Goal: Task Accomplishment & Management: Complete application form

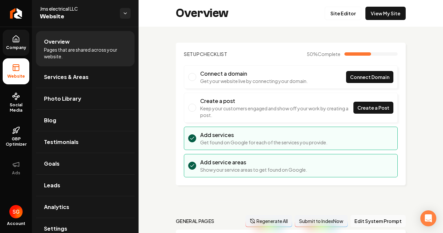
click at [15, 46] on span "Company" at bounding box center [16, 47] width 26 height 5
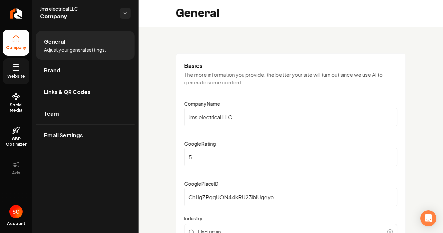
click at [13, 72] on link "Website" at bounding box center [16, 71] width 27 height 26
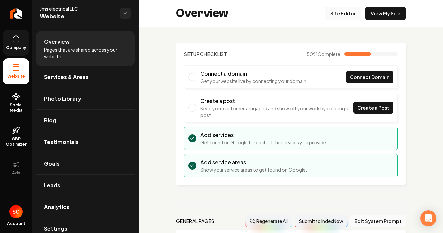
click at [345, 14] on link "Site Editor" at bounding box center [343, 13] width 37 height 13
click at [16, 44] on link "Company" at bounding box center [16, 43] width 27 height 26
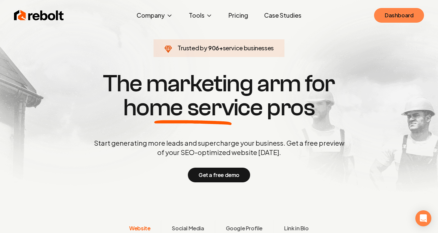
click at [400, 11] on link "Dashboard" at bounding box center [399, 15] width 50 height 15
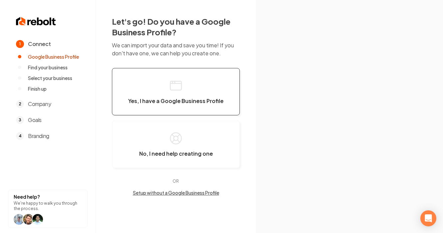
click at [165, 98] on span "Yes, I have a Google Business Profile" at bounding box center [175, 101] width 95 height 7
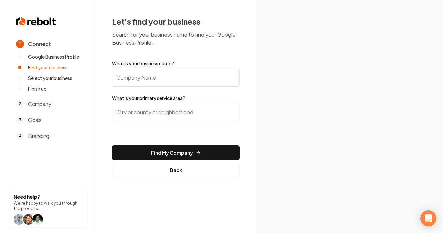
click at [167, 80] on input "What is your business name?" at bounding box center [176, 77] width 128 height 19
type input "S"
paste input "[PERSON_NAME] Refrigeration Heating & Air Conditioning Service"
type input "[PERSON_NAME] Refrigeration Heating & Air Conditioning Service"
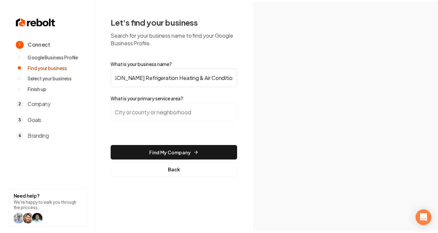
scroll to position [0, 0]
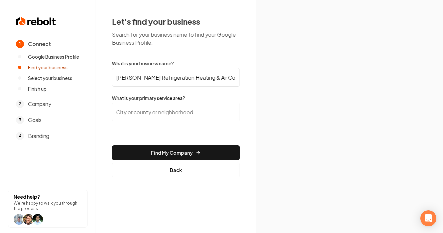
click at [165, 111] on input "search" at bounding box center [176, 112] width 128 height 19
paste input "285 Old Orchard Rd, Bristol, CT 06010"
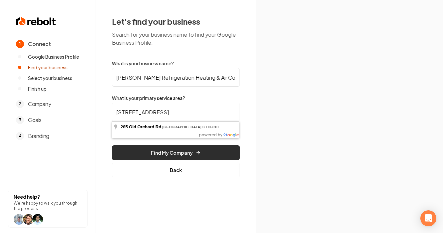
click at [168, 152] on button "Find My Company" at bounding box center [176, 152] width 128 height 15
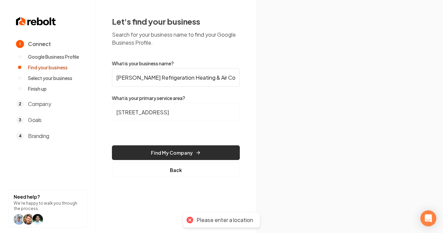
click at [200, 149] on button "Find My Company" at bounding box center [176, 152] width 128 height 15
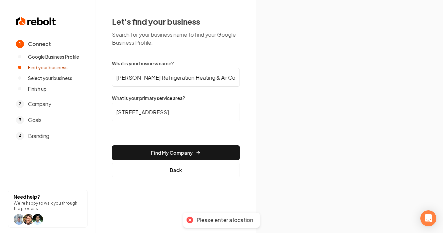
click at [181, 115] on input "285 Old Orchard Rd, Bristol, CT 06010" at bounding box center [176, 112] width 128 height 19
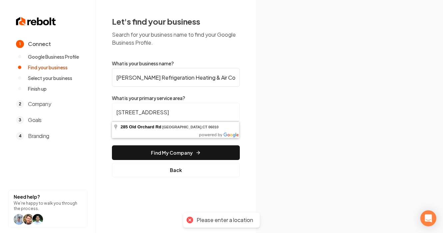
click at [139, 112] on input "285 Old Orchard Rd, Bristol, CT 06010" at bounding box center [176, 112] width 128 height 19
drag, startPoint x: 226, startPoint y: 113, endPoint x: 193, endPoint y: 115, distance: 33.1
click at [193, 115] on input "285 Old Orchard Rd, Bristol, CT 06010" at bounding box center [176, 112] width 128 height 19
drag, startPoint x: 170, startPoint y: 114, endPoint x: -61, endPoint y: 96, distance: 231.4
click at [0, 96] on html "1 Connect Google Business Profile Find your business Select your business Finis…" at bounding box center [221, 116] width 443 height 233
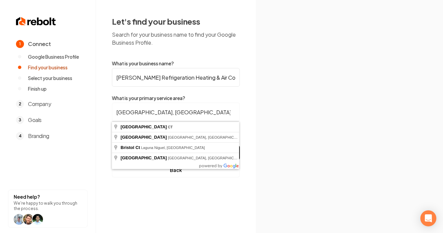
type input "Bristol, CT"
click at [112, 145] on button "Find My Company" at bounding box center [176, 152] width 128 height 15
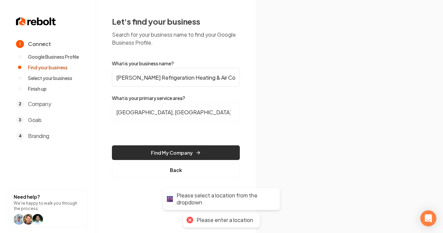
click at [142, 150] on button "Find My Company" at bounding box center [176, 152] width 128 height 15
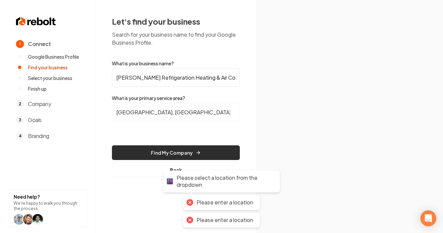
click at [142, 150] on button "Find My Company" at bounding box center [176, 152] width 128 height 15
click at [143, 150] on button "Find My Company" at bounding box center [176, 152] width 128 height 15
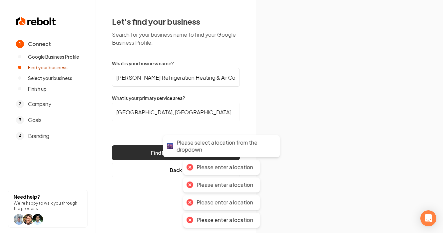
click at [143, 149] on button "Find My Company" at bounding box center [176, 152] width 128 height 15
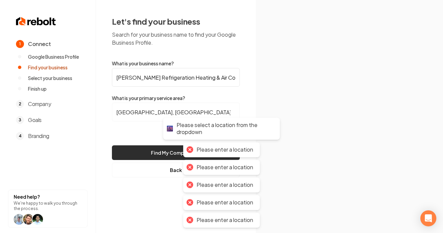
click at [142, 149] on button "Find My Company" at bounding box center [176, 152] width 128 height 15
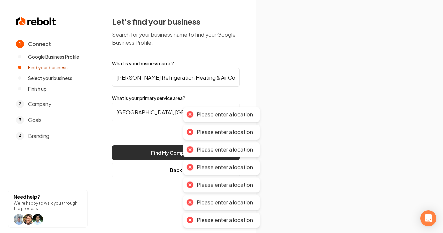
click at [142, 149] on button "Find My Company" at bounding box center [176, 152] width 128 height 15
click at [142, 148] on button "Find My Company" at bounding box center [176, 152] width 128 height 15
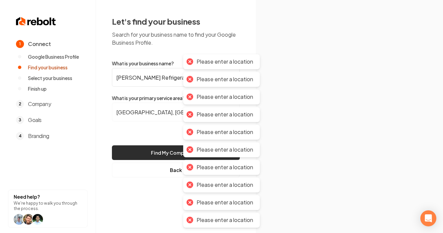
click at [142, 148] on button "Find My Company" at bounding box center [176, 152] width 128 height 15
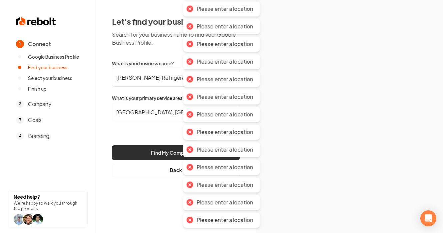
click at [142, 148] on button "Find My Company" at bounding box center [176, 152] width 128 height 15
click at [149, 104] on input "Bristol, CT" at bounding box center [176, 112] width 128 height 19
click at [151, 95] on label "What is your primary service area?" at bounding box center [176, 98] width 128 height 7
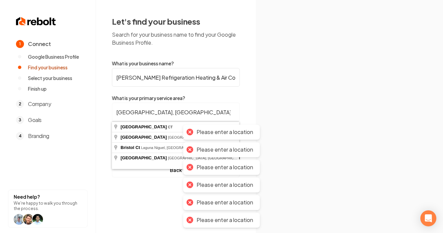
click at [151, 114] on input "Bristol, CT" at bounding box center [176, 112] width 128 height 19
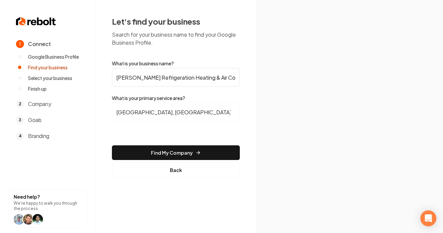
click at [154, 153] on button "Find My Company" at bounding box center [176, 152] width 128 height 15
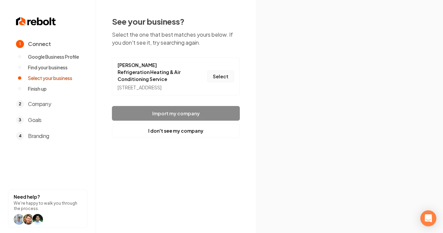
click at [217, 75] on button "Select" at bounding box center [220, 76] width 27 height 12
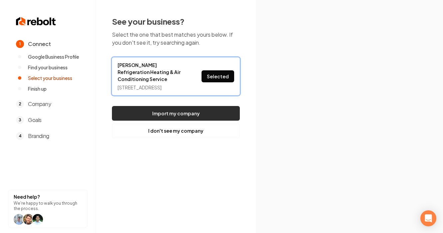
click at [194, 110] on button "Import my company" at bounding box center [176, 113] width 128 height 15
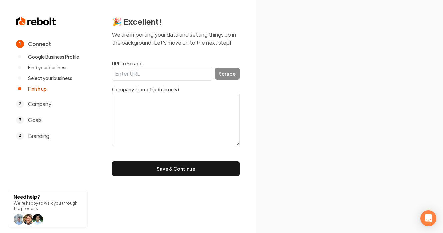
click at [148, 75] on input "URL to Scrape" at bounding box center [162, 74] width 100 height 14
paste input "https://chrishvacr.com/"
type input "https://chrishvacr.com/"
click at [227, 77] on button "Scrape" at bounding box center [227, 74] width 25 height 12
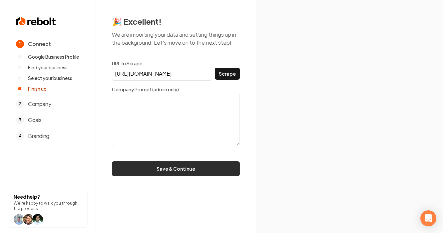
click at [180, 170] on button "Save & Continue" at bounding box center [176, 168] width 128 height 15
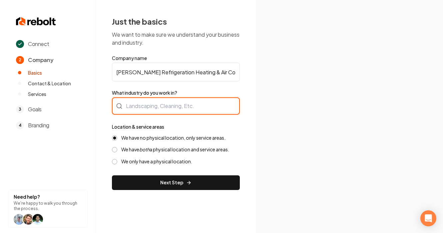
click at [154, 110] on div at bounding box center [176, 105] width 128 height 17
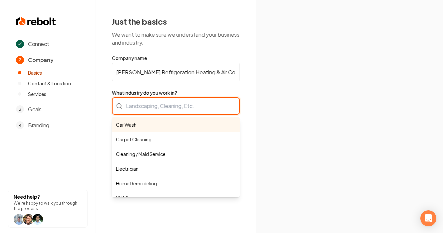
click at [141, 104] on div "Car Wash Carpet Cleaning Cleaning / Maid Service Electrician Home Remodeling HV…" at bounding box center [176, 105] width 128 height 17
paste input "HVAC"
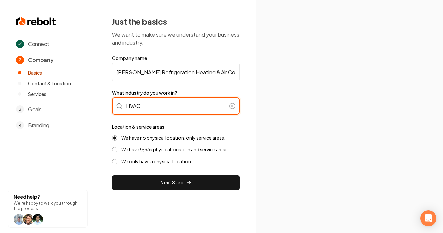
type input "HVAC"
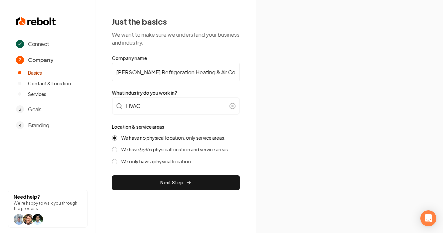
click at [156, 151] on label "We have both a physical location and service areas." at bounding box center [175, 149] width 108 height 6
click at [117, 151] on button "We have both a physical location and service areas." at bounding box center [114, 149] width 5 height 5
click at [163, 181] on button "Next Step" at bounding box center [176, 182] width 128 height 15
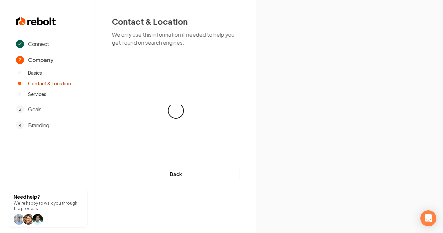
select select "**"
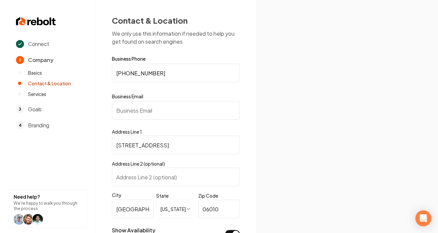
scroll to position [1, 0]
click at [127, 111] on input "Business Email" at bounding box center [176, 110] width 128 height 19
paste input "info@chrishvacr.com"
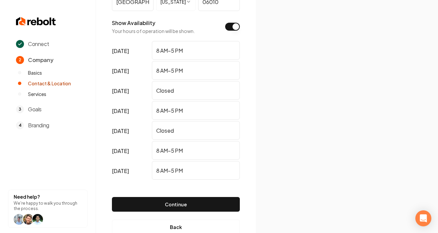
scroll to position [226, 0]
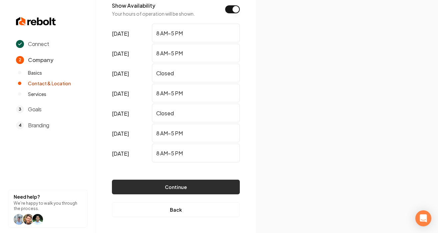
type input "info@chrishvacr.com"
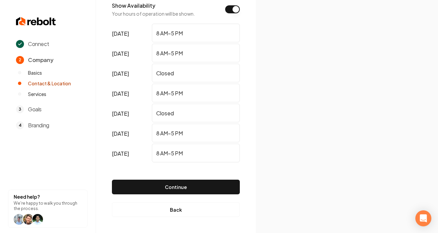
click at [167, 185] on button "Continue" at bounding box center [176, 187] width 128 height 15
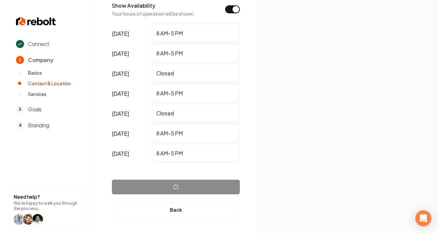
scroll to position [0, 0]
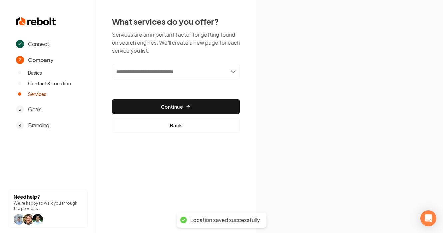
click at [154, 69] on input "text" at bounding box center [176, 71] width 128 height 15
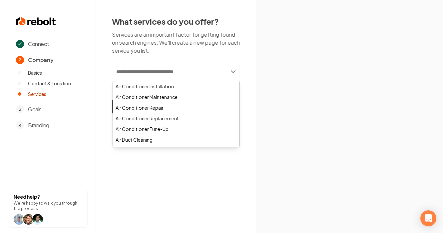
paste input "**********"
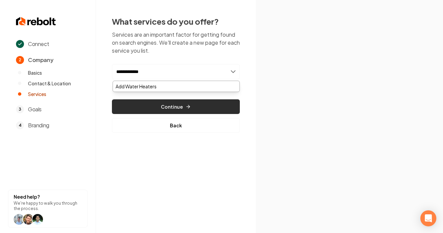
type input "**********"
click at [160, 102] on button "Continue" at bounding box center [176, 106] width 128 height 15
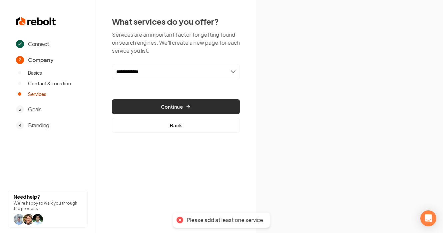
click at [173, 110] on button "Continue" at bounding box center [176, 106] width 128 height 15
click at [173, 109] on button "Continue" at bounding box center [176, 106] width 128 height 15
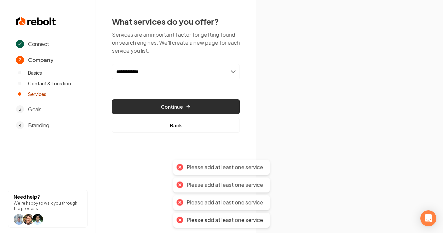
drag, startPoint x: 172, startPoint y: 107, endPoint x: 171, endPoint y: 104, distance: 3.5
click at [172, 107] on button "Continue" at bounding box center [176, 106] width 128 height 15
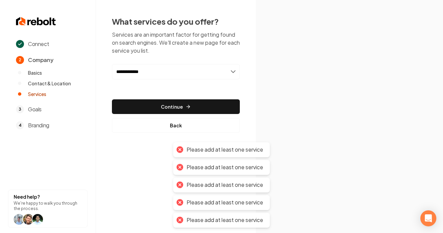
click at [157, 77] on input "**********" at bounding box center [176, 71] width 128 height 15
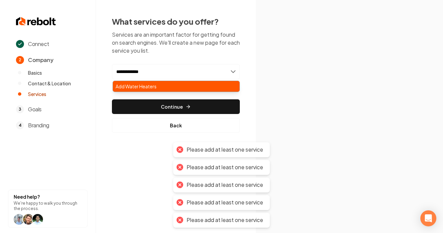
click at [156, 87] on div "Add Water Heaters" at bounding box center [176, 86] width 127 height 11
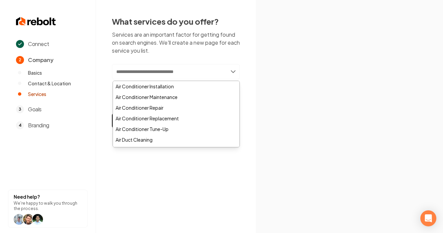
paste input "**********"
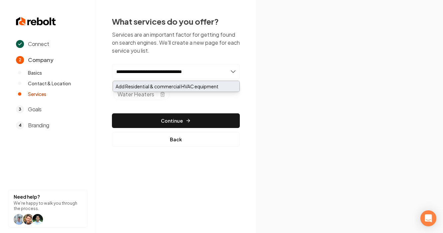
type input "**********"
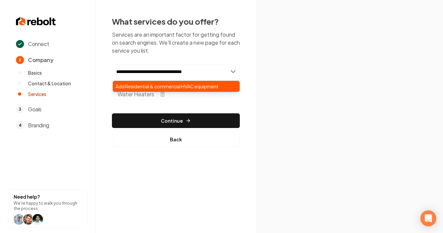
click at [146, 87] on div "Add Residential & commercial HVAC equipment" at bounding box center [176, 86] width 127 height 11
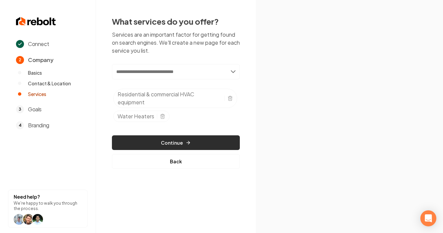
click at [162, 141] on button "Continue" at bounding box center [176, 142] width 128 height 15
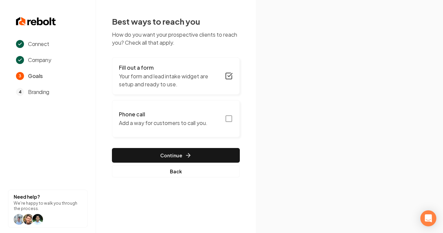
click at [227, 121] on icon "button" at bounding box center [229, 119] width 8 height 8
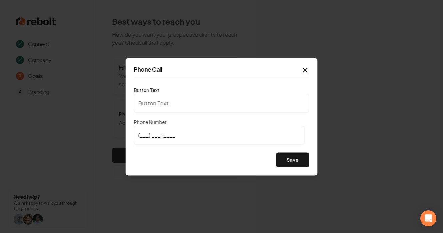
type input "Call us"
type input "(860) 982-5563"
click at [291, 159] on button "Save" at bounding box center [292, 159] width 33 height 15
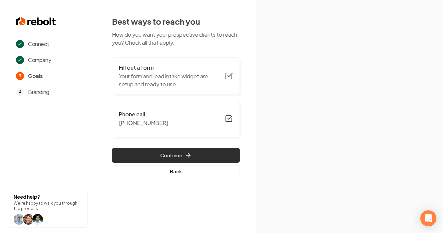
click at [197, 154] on button "Continue" at bounding box center [176, 155] width 128 height 15
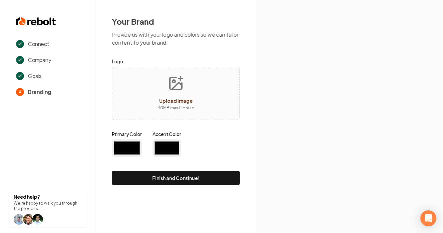
type input "#194d33"
type input "#70be00"
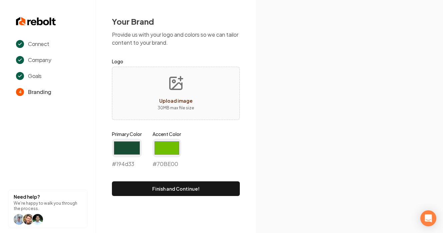
click at [179, 101] on span "Upload image" at bounding box center [175, 101] width 33 height 6
click at [178, 100] on span "Upload image" at bounding box center [175, 101] width 33 height 6
click at [184, 94] on button "Upload image 30 MB max file size" at bounding box center [175, 93] width 47 height 47
type input "**********"
click at [118, 149] on input "#194d33" at bounding box center [127, 148] width 30 height 19
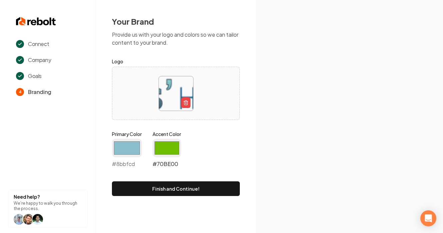
type input "#8bbfcd"
click at [171, 144] on input "#70be00" at bounding box center [167, 148] width 29 height 19
click at [167, 142] on input "#70be00" at bounding box center [167, 148] width 29 height 19
click at [195, 139] on div "Primary Color #8bbfcd #8bbfcd Accent Color #fafafa #fafafa" at bounding box center [176, 151] width 128 height 40
click at [162, 149] on input "#fafafa" at bounding box center [167, 148] width 29 height 19
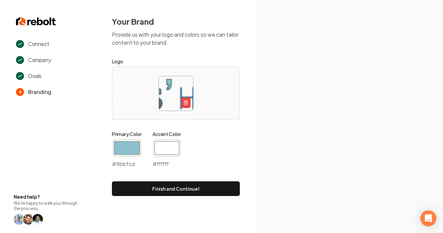
type input "#ffffff"
click at [187, 149] on div "Primary Color #8bbfcd #8bbfcd Accent Color #ffffff #ffffff" at bounding box center [176, 151] width 128 height 40
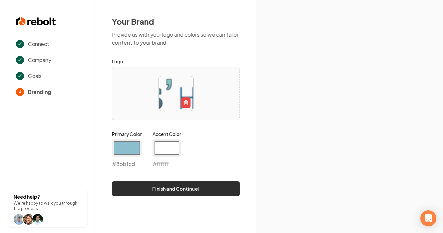
click at [169, 187] on button "Finish and Continue!" at bounding box center [176, 188] width 128 height 15
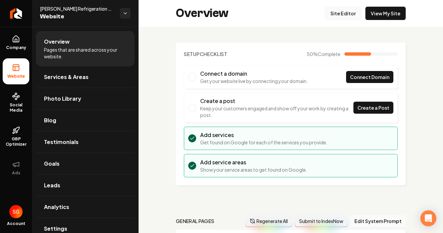
click at [354, 15] on link "Site Editor" at bounding box center [343, 13] width 37 height 13
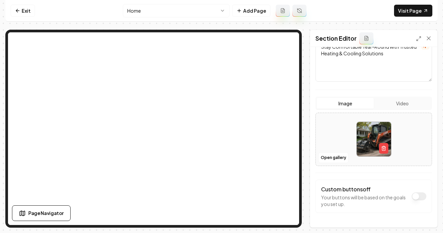
scroll to position [111, 0]
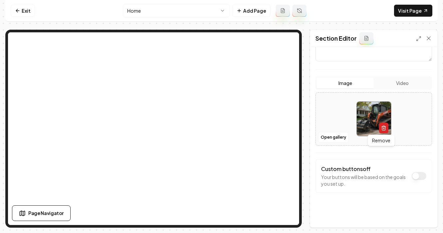
click at [383, 129] on icon "button" at bounding box center [383, 127] width 5 height 5
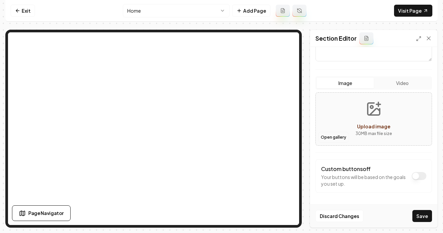
click at [343, 138] on button "Open gallery" at bounding box center [334, 137] width 30 height 11
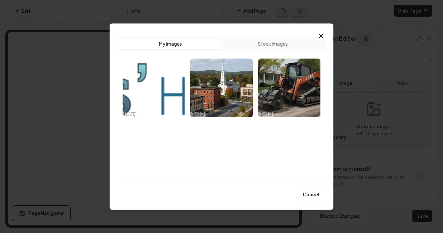
click at [274, 45] on button "Stock Images" at bounding box center [273, 43] width 102 height 11
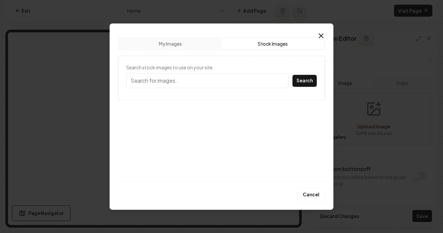
click at [198, 80] on input "Search stock images to use on your site." at bounding box center [207, 80] width 162 height 15
type input "hvac"
click at [293, 75] on button "Search" at bounding box center [305, 81] width 24 height 12
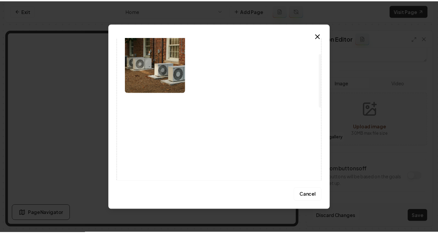
scroll to position [36, 0]
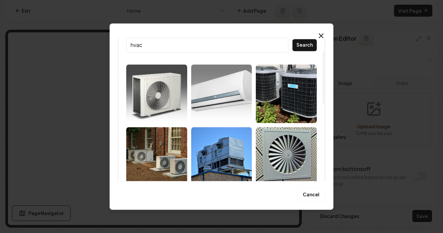
click at [275, 100] on img at bounding box center [286, 93] width 61 height 59
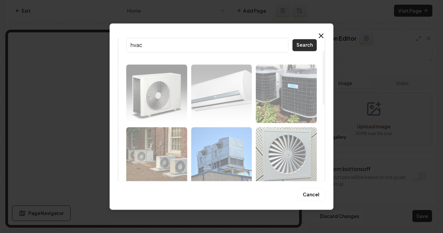
click at [309, 44] on button "Search" at bounding box center [305, 45] width 24 height 12
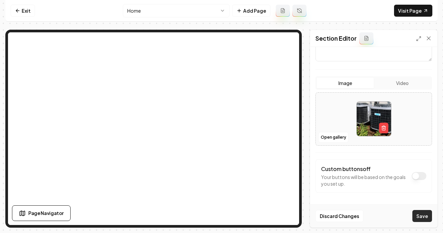
click at [421, 214] on button "Save" at bounding box center [423, 216] width 20 height 12
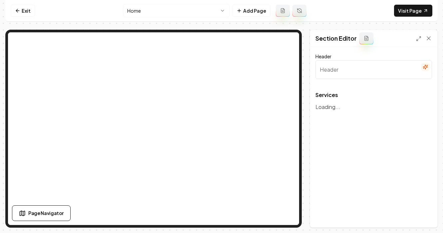
type input "Our Expert HVAC Services"
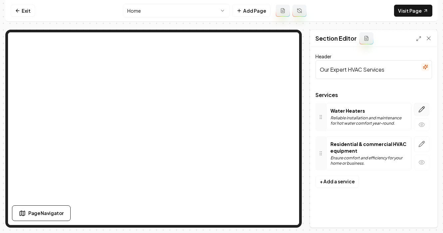
click at [424, 110] on icon "button" at bounding box center [422, 109] width 7 height 7
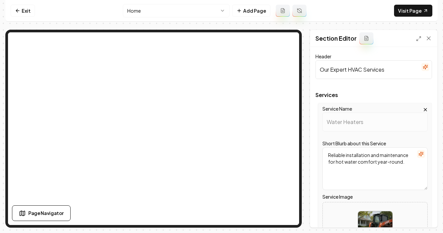
click at [370, 173] on textarea "Reliable installation and maintenance for hot water comfort year-round." at bounding box center [375, 168] width 105 height 43
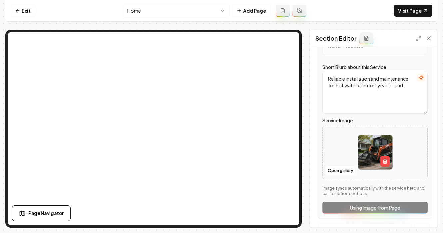
scroll to position [111, 0]
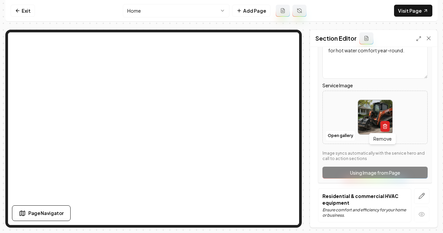
click at [383, 128] on icon "button" at bounding box center [385, 126] width 5 height 5
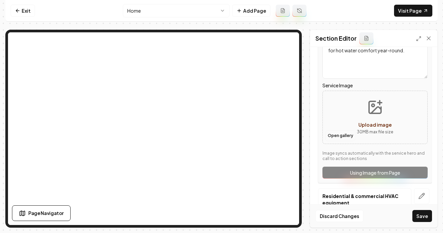
click at [337, 139] on button "Open gallery" at bounding box center [341, 135] width 30 height 11
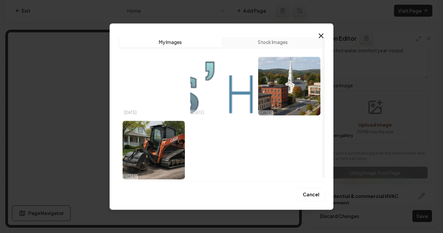
scroll to position [3, 0]
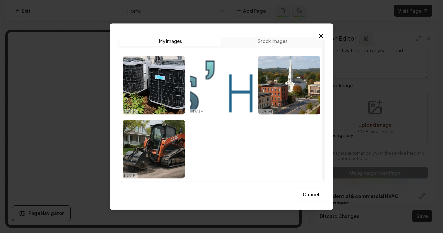
click at [241, 34] on div "Upload My Images Stock Images 10/01/25 10/01/25 10/01/25 10/01/25" at bounding box center [221, 106] width 207 height 149
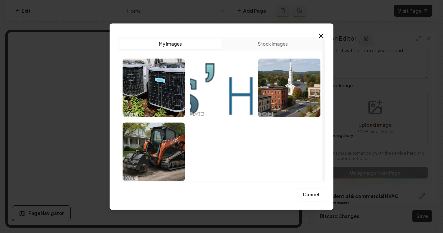
click at [240, 41] on button "Stock Images" at bounding box center [273, 43] width 102 height 11
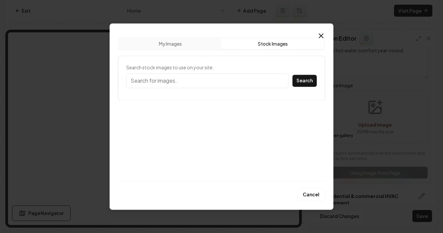
click at [158, 82] on input "Search stock images to use on your site." at bounding box center [207, 80] width 162 height 15
click at [293, 75] on button "Search" at bounding box center [305, 81] width 24 height 12
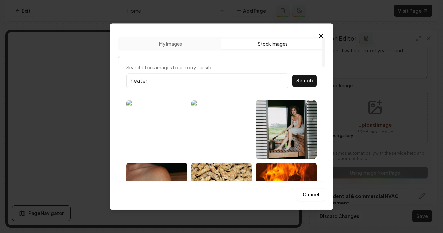
click at [159, 85] on input "heater" at bounding box center [207, 80] width 162 height 15
click at [158, 85] on input "heater" at bounding box center [207, 80] width 162 height 15
click at [293, 75] on button "Search" at bounding box center [305, 81] width 24 height 12
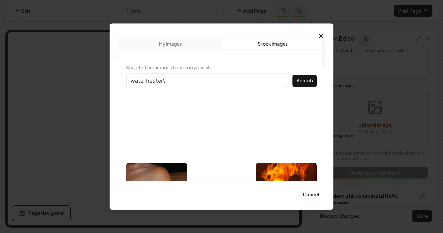
type input "water heater"
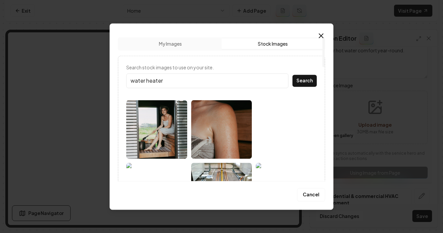
click at [293, 75] on button "Search" at bounding box center [305, 81] width 24 height 12
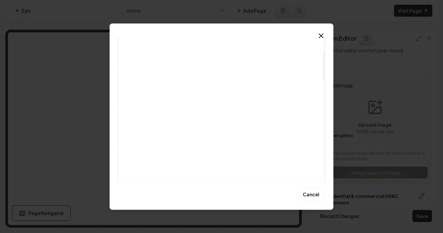
scroll to position [66, 0]
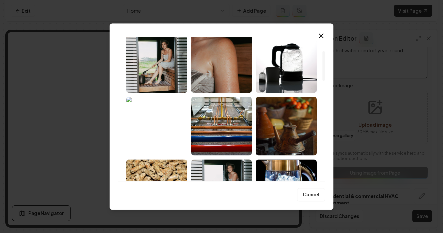
click at [204, 132] on img at bounding box center [221, 126] width 61 height 59
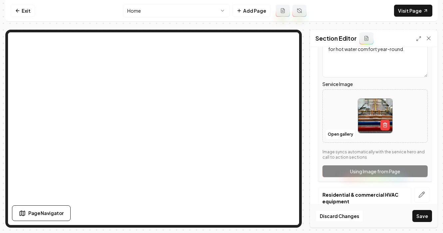
scroll to position [118, 0]
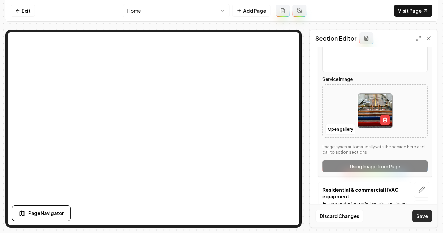
click at [421, 215] on button "Save" at bounding box center [423, 216] width 20 height 12
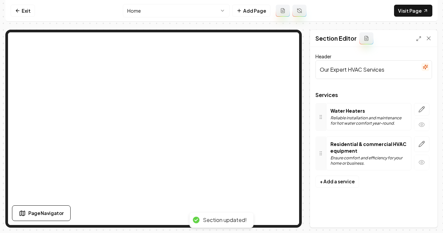
scroll to position [0, 0]
click at [422, 147] on button "button" at bounding box center [421, 144] width 15 height 16
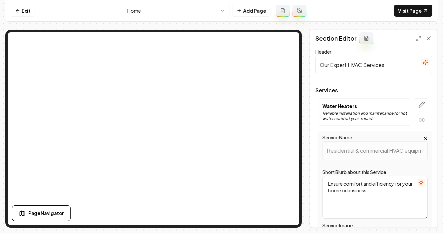
scroll to position [5, 0]
click at [367, 68] on input "Our Expert HVAC Services" at bounding box center [374, 64] width 117 height 19
click at [366, 69] on input "Our Expert HVAC Services" at bounding box center [374, 64] width 117 height 19
click at [366, 68] on input "Our Expert HVAC Services" at bounding box center [374, 64] width 117 height 19
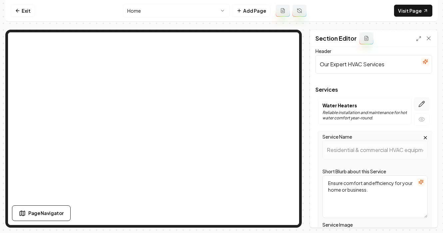
click at [421, 106] on button "button" at bounding box center [421, 104] width 15 height 13
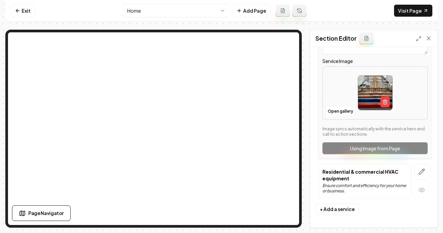
scroll to position [137, 0]
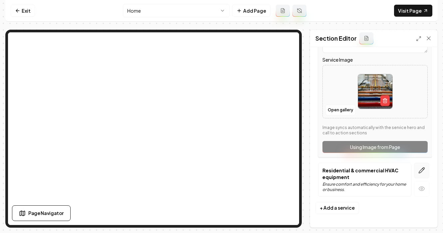
click at [414, 173] on button "button" at bounding box center [421, 171] width 15 height 16
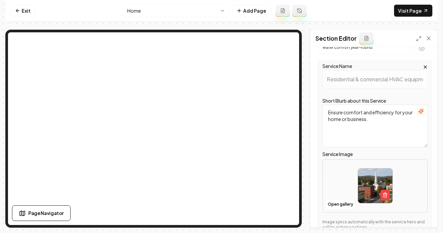
scroll to position [105, 0]
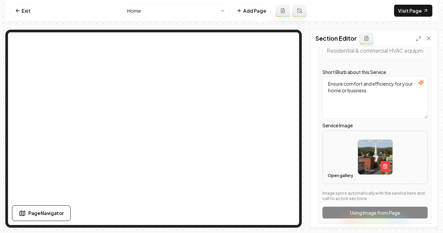
click at [342, 171] on button "Open gallery" at bounding box center [341, 175] width 30 height 11
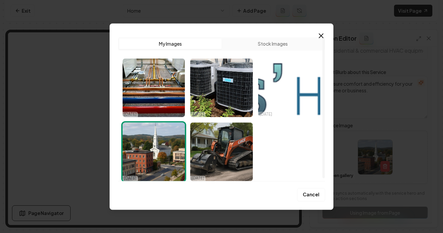
click at [271, 44] on button "Stock Images" at bounding box center [273, 43] width 102 height 11
click at [193, 44] on button "My Images" at bounding box center [170, 43] width 102 height 11
click at [323, 40] on div at bounding box center [323, 109] width 3 height 144
click at [320, 31] on div "Upload My Images Stock Images [DATE] [DATE] [DATE] [DATE] [DATE] Cancel Close" at bounding box center [222, 116] width 224 height 186
click at [322, 34] on icon "button" at bounding box center [321, 36] width 4 height 4
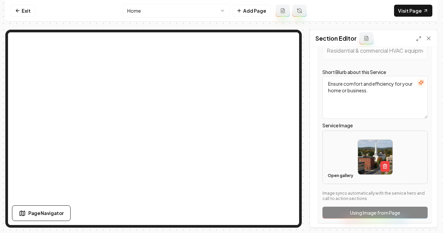
click at [342, 175] on button "Open gallery" at bounding box center [341, 175] width 30 height 11
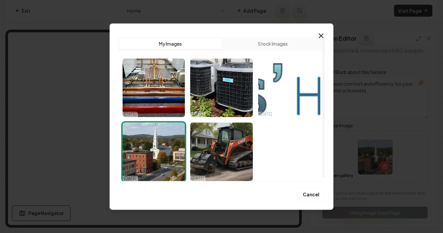
click at [271, 45] on button "Stock Images" at bounding box center [273, 43] width 102 height 11
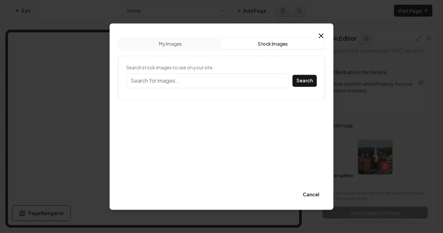
click at [179, 84] on input "Search stock images to use on your site." at bounding box center [207, 80] width 162 height 15
type input "hvac"
click at [293, 75] on button "Search" at bounding box center [305, 81] width 24 height 12
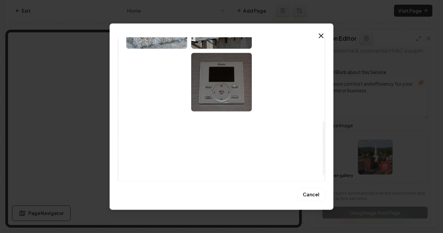
scroll to position [108, 0]
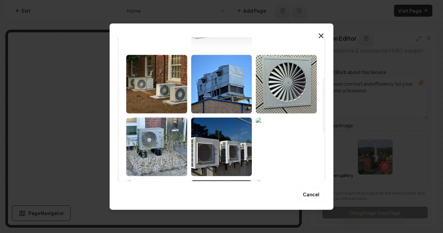
click at [218, 142] on img at bounding box center [221, 146] width 61 height 59
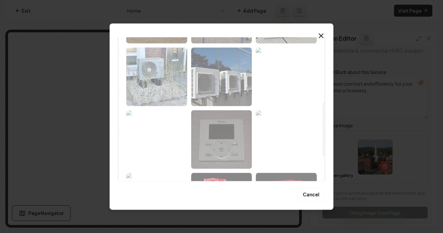
scroll to position [0, 0]
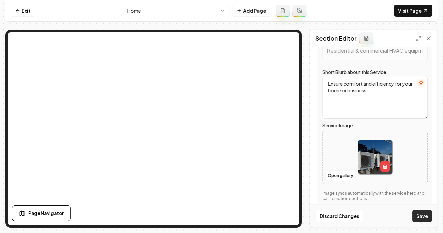
click at [417, 212] on button "Save" at bounding box center [423, 216] width 20 height 12
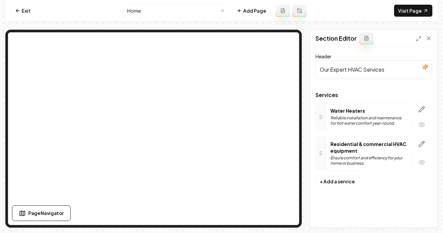
click at [346, 66] on input "Our Expert HVAC Services" at bounding box center [374, 69] width 117 height 19
click at [366, 71] on input "Our Expert HVAC Services" at bounding box center [374, 69] width 117 height 19
click at [365, 70] on input "Our Expert HVAC Services" at bounding box center [374, 69] width 117 height 19
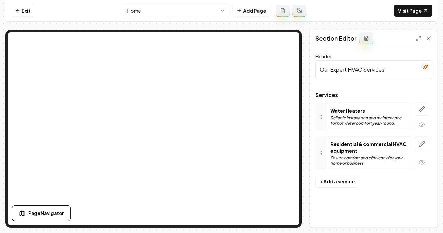
click at [365, 70] on input "Our Expert HVAC Services" at bounding box center [374, 69] width 117 height 19
click at [365, 69] on input "Our Expert HVAC Services" at bounding box center [374, 69] width 117 height 19
drag, startPoint x: 364, startPoint y: 69, endPoint x: 329, endPoint y: 66, distance: 35.8
click at [329, 66] on input "Our Expert HVAC Services" at bounding box center [374, 69] width 117 height 19
click at [344, 63] on input "Our Expert HVAC Services" at bounding box center [374, 69] width 117 height 19
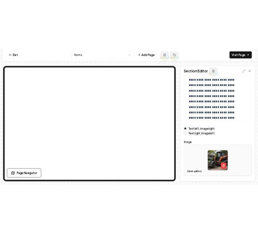
scroll to position [127, 0]
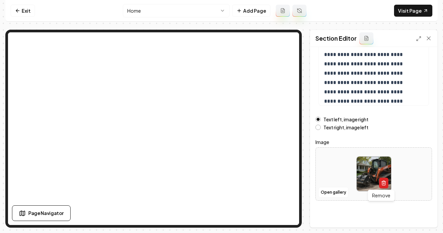
click at [383, 183] on icon "button" at bounding box center [383, 182] width 5 height 5
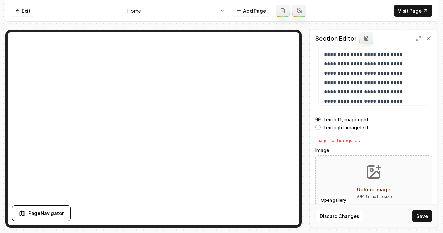
click at [370, 178] on icon "Upload image" at bounding box center [375, 175] width 10 height 6
click at [340, 199] on button "Open gallery" at bounding box center [334, 200] width 30 height 11
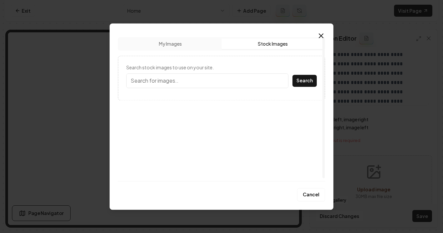
click at [259, 41] on button "Stock Images" at bounding box center [273, 43] width 102 height 11
click at [169, 81] on input "Search stock images to use on your site." at bounding box center [207, 80] width 162 height 15
click at [305, 81] on button "Search" at bounding box center [305, 81] width 24 height 12
type input "ac umit"
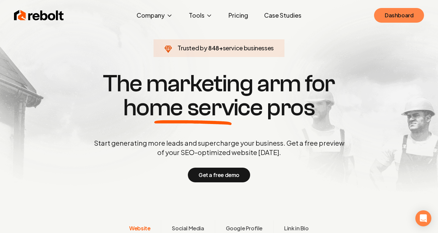
click at [414, 21] on link "Dashboard" at bounding box center [399, 15] width 50 height 15
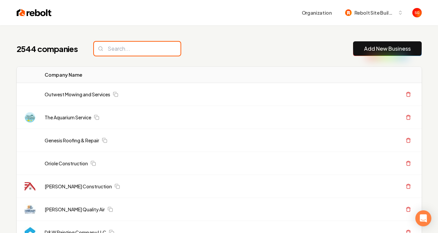
click at [115, 50] on input "search" at bounding box center [137, 49] width 87 height 14
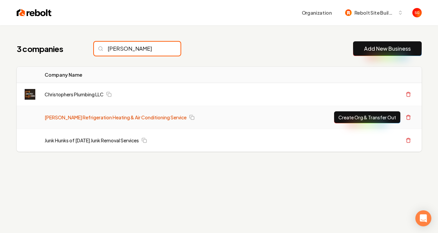
type input "chris"
click at [117, 116] on link "[PERSON_NAME] Refrigeration Heating & Air Conditioning Service" at bounding box center [116, 117] width 142 height 7
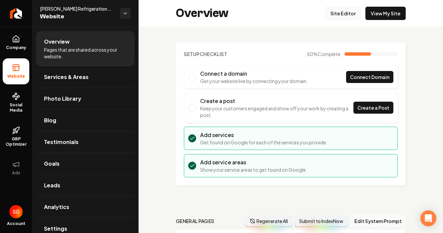
click at [349, 13] on link "Site Editor" at bounding box center [343, 13] width 37 height 13
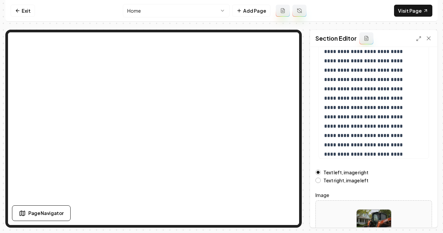
scroll to position [127, 0]
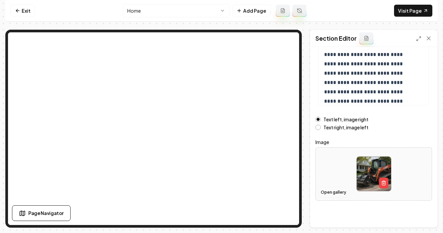
click at [340, 191] on button "Open gallery" at bounding box center [334, 192] width 30 height 11
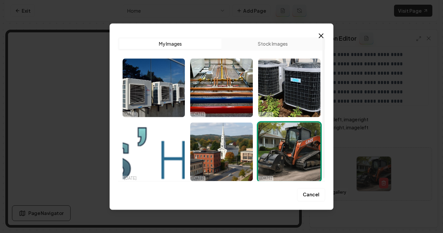
click at [273, 40] on button "Stock Images" at bounding box center [273, 43] width 102 height 11
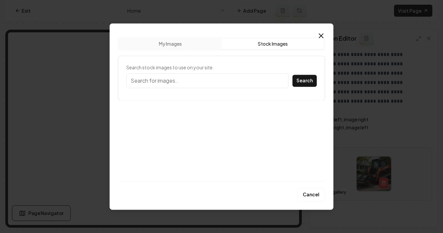
click at [174, 80] on input "Search stock images to use on your site." at bounding box center [207, 80] width 162 height 15
type input "a"
type input "ac unit"
click at [293, 75] on button "Search" at bounding box center [305, 81] width 24 height 12
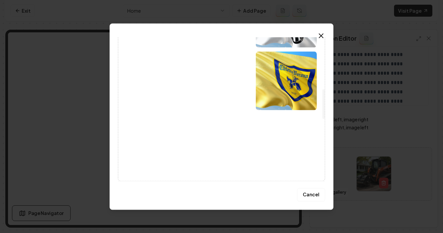
scroll to position [0, 0]
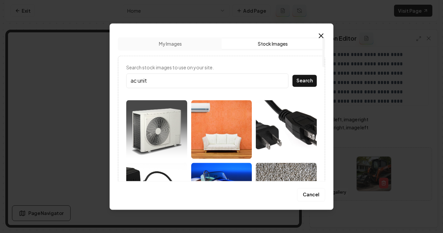
drag, startPoint x: 170, startPoint y: 78, endPoint x: 114, endPoint y: 78, distance: 56.3
click at [114, 78] on div "Upload My Images Stock Images Search stock images to use on your site. ac unit …" at bounding box center [222, 116] width 224 height 186
click at [235, 83] on input "ac unit" at bounding box center [207, 80] width 162 height 15
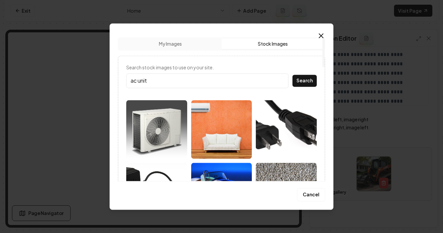
click at [235, 83] on input "ac unit" at bounding box center [207, 80] width 162 height 15
drag, startPoint x: 234, startPoint y: 82, endPoint x: 238, endPoint y: 80, distance: 3.9
click at [234, 82] on input "ac unit" at bounding box center [207, 80] width 162 height 15
drag, startPoint x: 130, startPoint y: 80, endPoint x: 133, endPoint y: 85, distance: 5.7
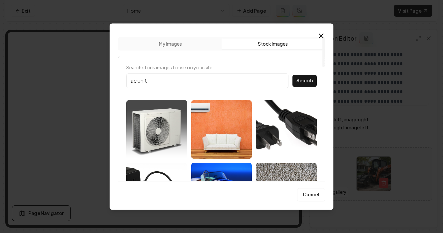
click at [153, 83] on input "ac unit" at bounding box center [207, 80] width 162 height 15
click at [153, 82] on input "ac unit" at bounding box center [207, 80] width 162 height 15
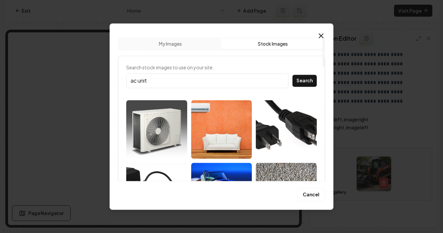
click at [153, 82] on input "ac unit" at bounding box center [207, 80] width 162 height 15
click at [167, 78] on input "ac unit" at bounding box center [207, 80] width 162 height 15
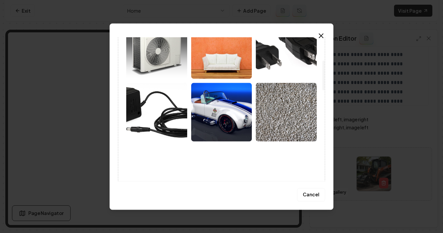
scroll to position [7, 0]
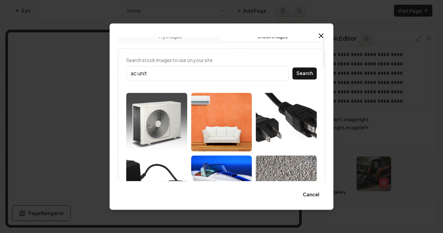
click at [173, 102] on img at bounding box center [156, 122] width 61 height 59
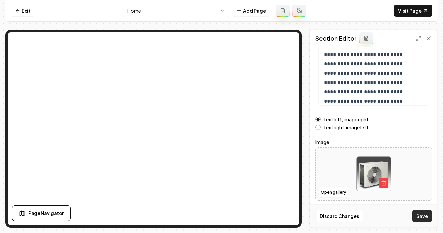
click at [429, 216] on button "Save" at bounding box center [423, 216] width 20 height 12
click at [143, 12] on html "**********" at bounding box center [221, 116] width 443 height 233
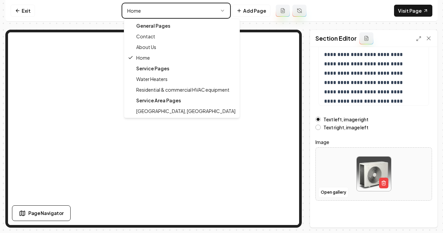
scroll to position [127, 0]
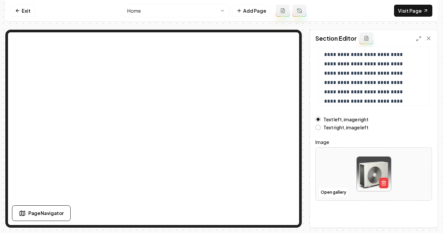
click at [228, 12] on html "**********" at bounding box center [221, 116] width 443 height 233
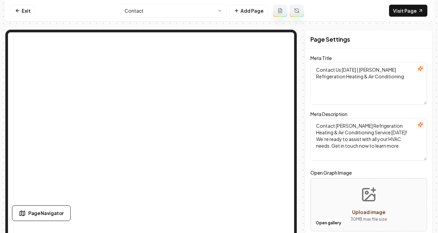
click at [177, 15] on html "Computer Required This feature is only available on a computer. Please switch t…" at bounding box center [219, 116] width 438 height 233
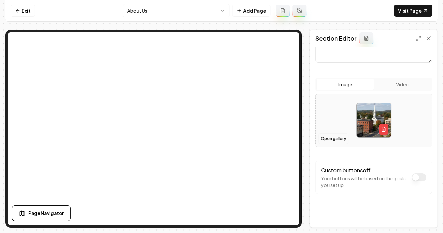
scroll to position [111, 0]
click at [383, 127] on icon "button" at bounding box center [384, 126] width 2 height 1
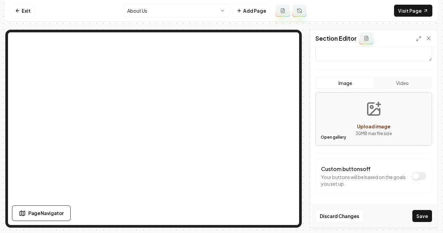
click at [339, 137] on button "Open gallery" at bounding box center [334, 137] width 30 height 11
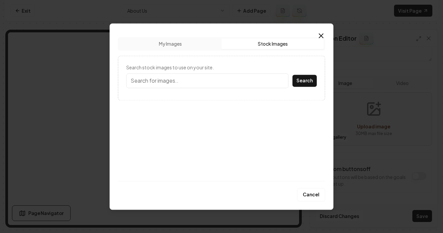
click at [262, 43] on button "Stock Images" at bounding box center [273, 43] width 102 height 11
click at [190, 86] on input "Search stock images to use on your site." at bounding box center [207, 80] width 162 height 15
type input "j"
click at [293, 75] on button "Search" at bounding box center [305, 81] width 24 height 12
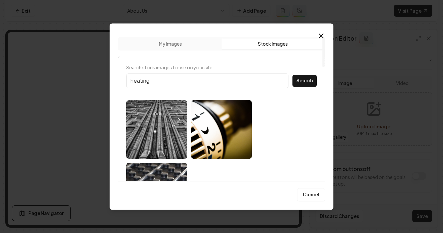
click at [293, 75] on button "Search" at bounding box center [305, 81] width 24 height 12
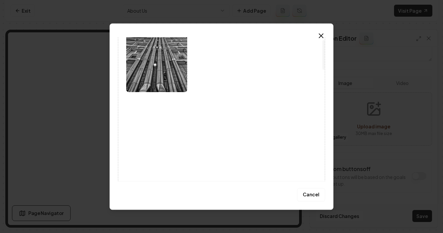
scroll to position [0, 0]
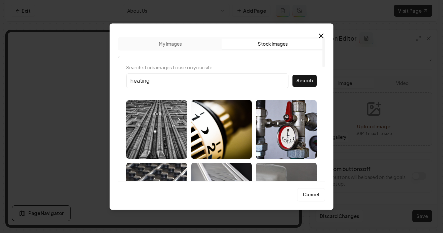
click at [172, 81] on input "heating" at bounding box center [207, 80] width 162 height 15
click at [175, 79] on input "heating" at bounding box center [207, 80] width 162 height 15
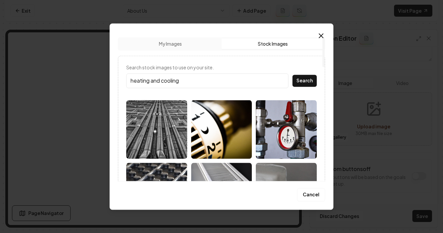
type input "heating and cooling"
click at [293, 75] on button "Search" at bounding box center [305, 81] width 24 height 12
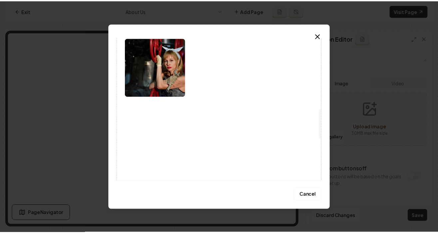
scroll to position [301, 0]
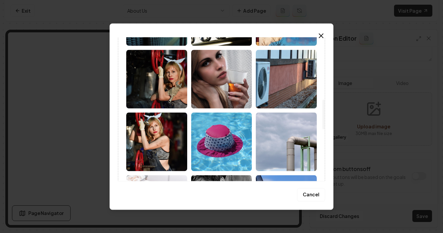
click at [274, 88] on img at bounding box center [286, 79] width 61 height 59
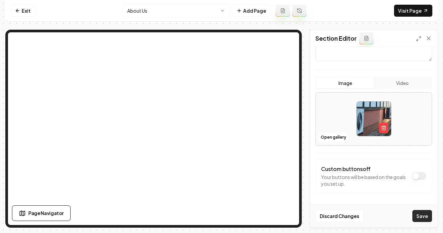
click at [426, 214] on button "Save" at bounding box center [423, 216] width 20 height 12
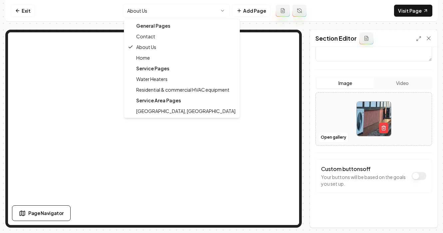
click at [154, 13] on html "Computer Required This feature is only available on a computer. Please switch t…" at bounding box center [221, 116] width 443 height 233
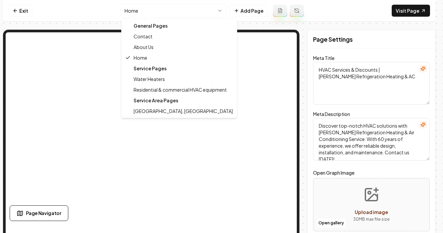
click at [150, 12] on html "Computer Required This feature is only available on a computer. Please switch t…" at bounding box center [221, 116] width 443 height 233
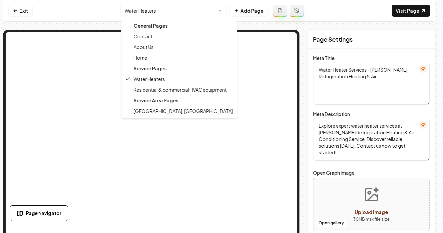
click at [152, 9] on html "Computer Required This feature is only available on a computer. Please switch t…" at bounding box center [221, 116] width 443 height 233
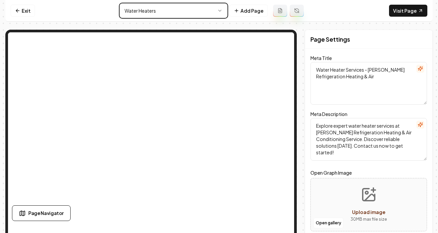
click at [155, 10] on html "Computer Required This feature is only available on a computer. Please switch t…" at bounding box center [219, 116] width 438 height 233
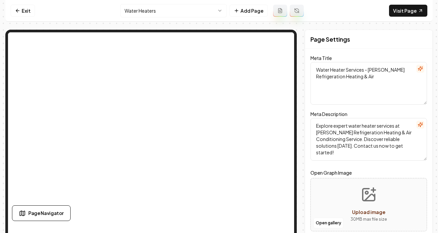
click at [155, 10] on html "Computer Required This feature is only available on a computer. Please switch t…" at bounding box center [219, 116] width 438 height 233
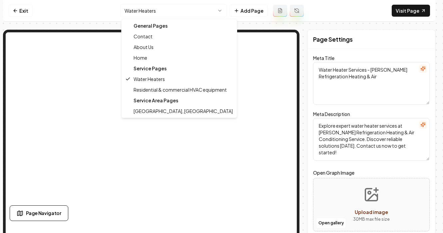
click at [150, 27] on div "General Pages" at bounding box center [179, 25] width 113 height 11
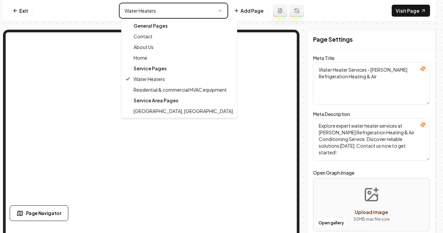
type textarea "About Chris Refrigeration: Trusted HVAC Experts"
type textarea "Discover Chris Refrigeration Heating & Air Conditioning Service. We're passiona…"
type input "about-us"
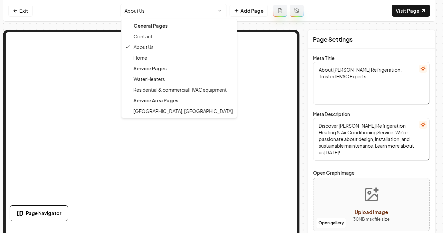
click at [150, 12] on html "Computer Required This feature is only available on a computer. Please switch t…" at bounding box center [221, 116] width 443 height 233
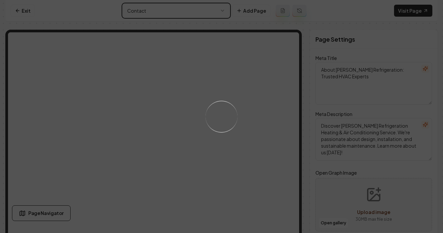
type textarea "Contact Us Today | Chris Refrigeration Heating & Air Conditioning"
type textarea "Contact Chris Refrigeration Heating & Air Conditioning Service today! We’re rea…"
type input "contact-us"
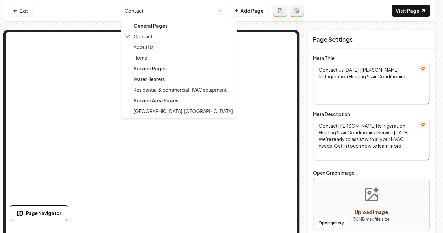
click at [149, 8] on html "Computer Required This feature is only available on a computer. Please switch t…" at bounding box center [221, 116] width 443 height 233
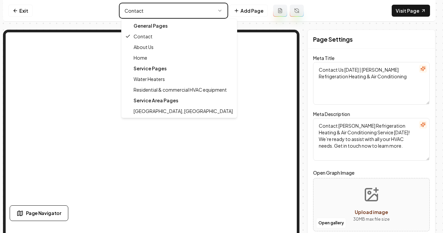
type textarea "HVAC Services & Discounts | Chris Refrigeration Heating & AC"
type textarea "Discover top-notch HVAC solutions with Chris Refrigeration Heating & Air Condit…"
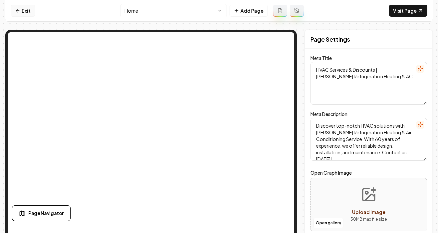
click at [24, 10] on link "Exit" at bounding box center [23, 11] width 24 height 12
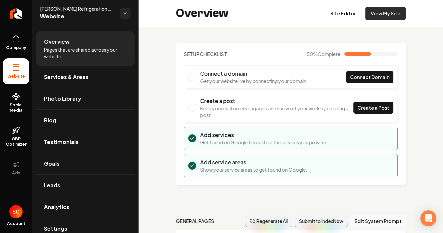
click at [377, 15] on link "View My Site" at bounding box center [386, 13] width 40 height 13
click at [12, 103] on span "Social Media" at bounding box center [16, 107] width 27 height 11
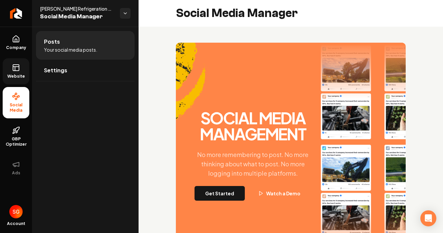
click at [25, 66] on link "Website" at bounding box center [16, 71] width 27 height 26
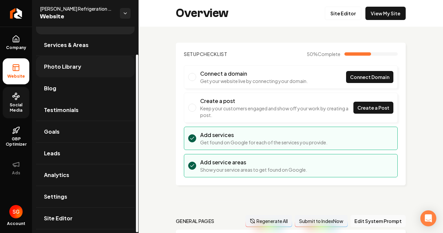
scroll to position [32, 0]
click at [70, 179] on link "Analytics" at bounding box center [85, 174] width 99 height 21
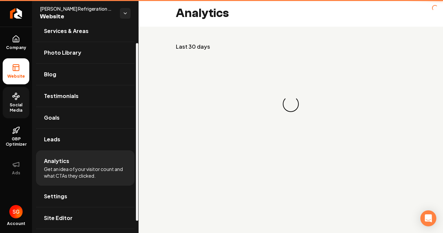
scroll to position [19, 0]
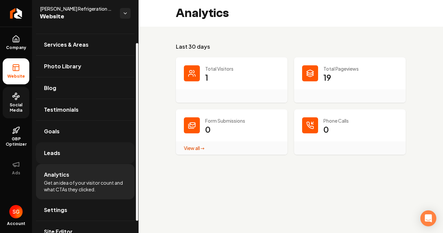
click at [81, 150] on link "Leads" at bounding box center [85, 152] width 99 height 21
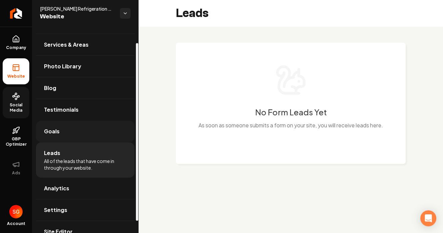
click at [100, 129] on link "Goals" at bounding box center [85, 131] width 99 height 21
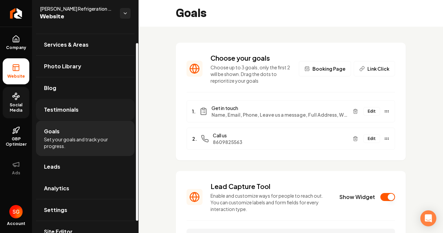
click at [70, 105] on link "Testimonials" at bounding box center [85, 109] width 99 height 21
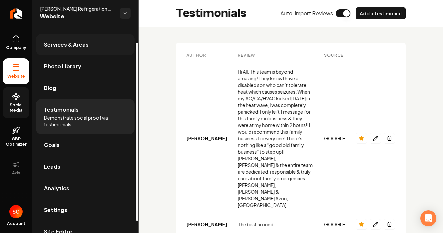
click at [60, 46] on span "Services & Areas" at bounding box center [66, 45] width 45 height 8
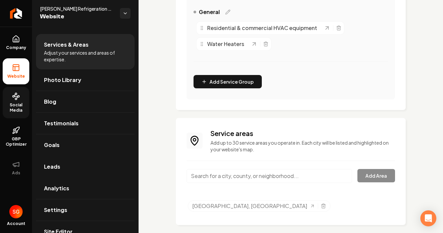
scroll to position [187, 0]
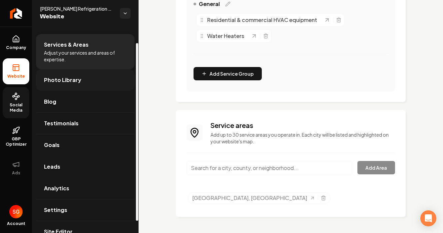
click at [64, 77] on span "Photo Library" at bounding box center [62, 80] width 37 height 8
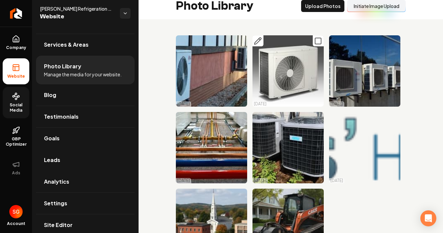
scroll to position [45, 0]
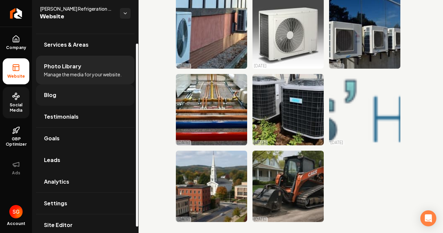
click at [59, 102] on link "Blog" at bounding box center [85, 94] width 99 height 21
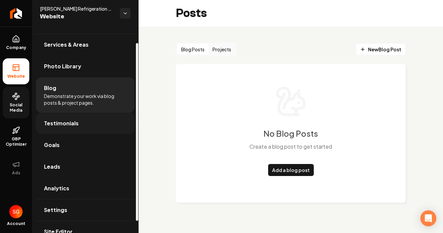
click at [97, 126] on link "Testimonials" at bounding box center [85, 123] width 99 height 21
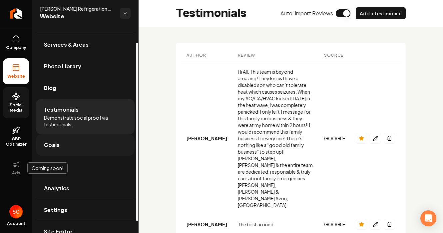
click at [56, 147] on span "Goals" at bounding box center [52, 145] width 16 height 8
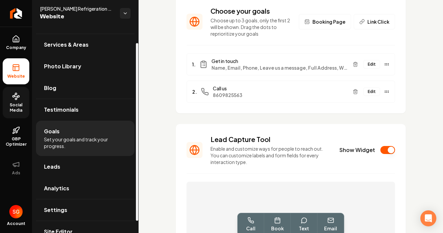
scroll to position [204, 0]
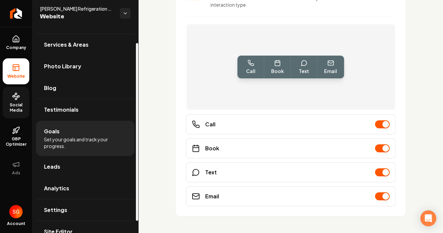
click at [62, 171] on link "Leads" at bounding box center [85, 166] width 99 height 21
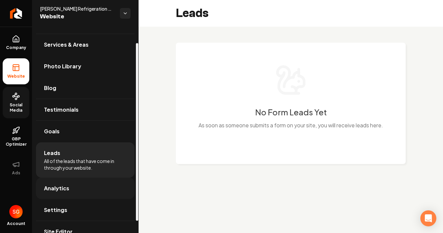
click at [63, 182] on link "Analytics" at bounding box center [85, 188] width 99 height 21
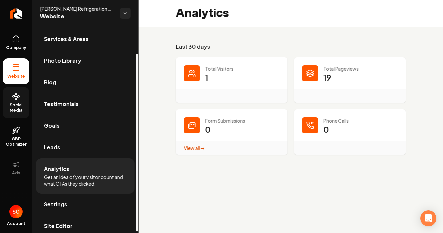
scroll to position [32, 0]
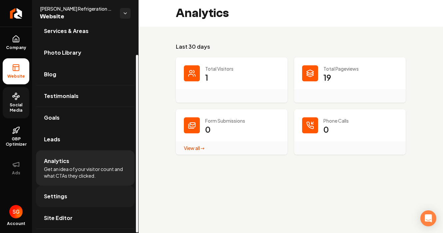
click at [71, 195] on link "Settings" at bounding box center [85, 196] width 99 height 21
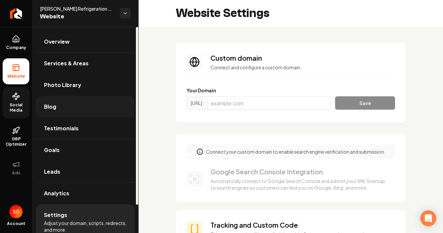
click at [74, 112] on link "Blog" at bounding box center [85, 106] width 99 height 21
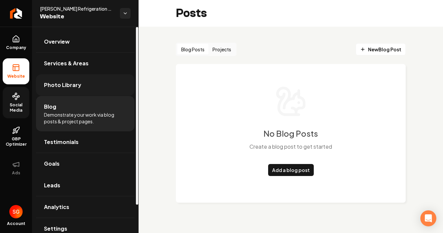
click at [68, 87] on span "Photo Library" at bounding box center [62, 85] width 37 height 8
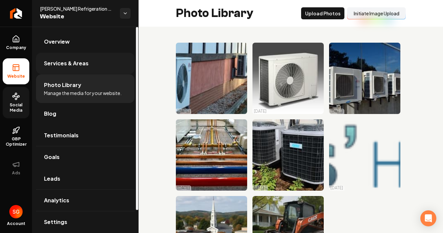
click at [56, 59] on link "Services & Areas" at bounding box center [85, 63] width 99 height 21
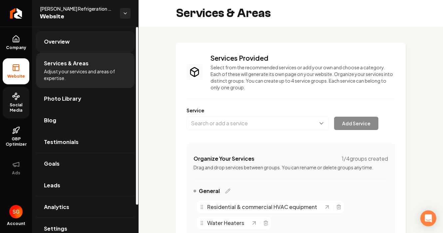
click at [63, 49] on link "Overview" at bounding box center [85, 41] width 99 height 21
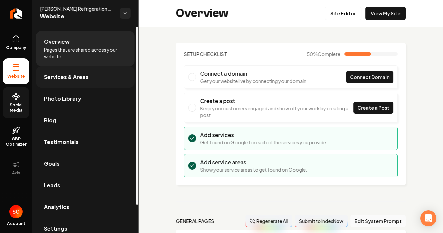
click at [67, 75] on span "Services & Areas" at bounding box center [66, 77] width 45 height 8
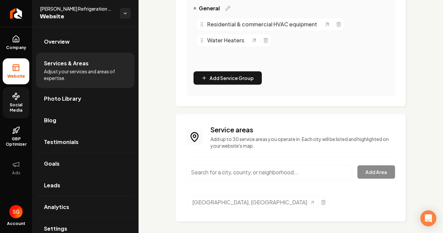
scroll to position [187, 0]
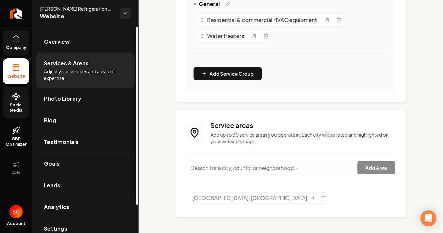
click at [10, 46] on span "Company" at bounding box center [16, 47] width 26 height 5
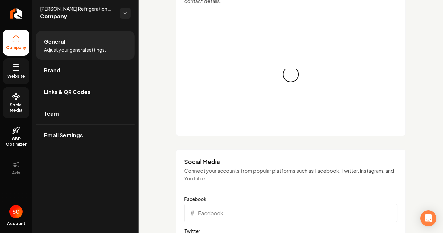
scroll to position [543, 0]
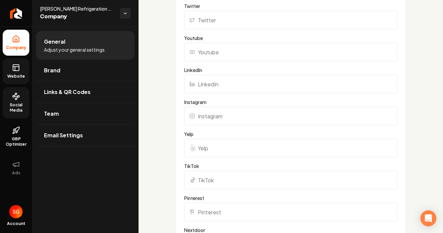
click at [220, 25] on input "Twitter" at bounding box center [290, 20] width 213 height 19
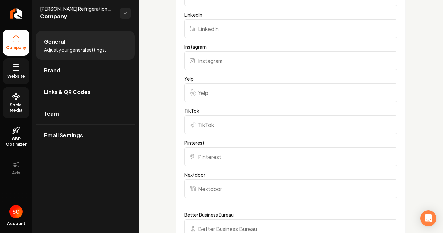
scroll to position [511, 0]
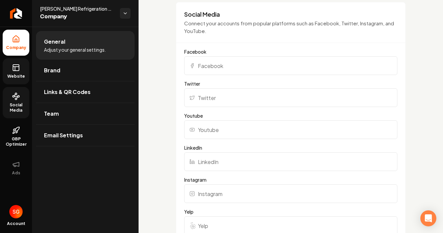
click at [206, 65] on input "Facebook" at bounding box center [290, 65] width 213 height 19
paste input "https://www.facebook.com/chris.refrigerationairconditioning/"
type input "https://www.facebook.com/chris.refrigerationairconditioning/"
click at [224, 51] on label "Facebook" at bounding box center [290, 51] width 213 height 7
click at [224, 56] on input "https://www.facebook.com/chris.refrigerationairconditioning/" at bounding box center [290, 65] width 213 height 19
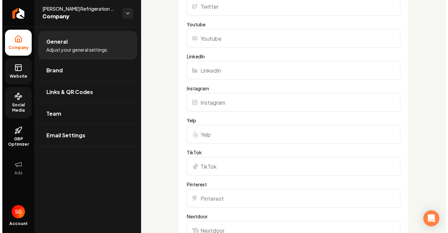
scroll to position [815, 0]
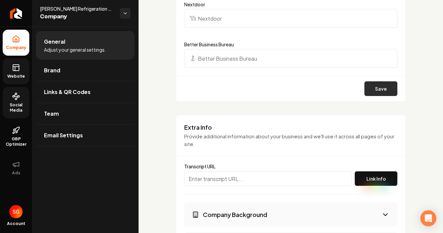
click at [383, 90] on button "Save" at bounding box center [381, 88] width 33 height 15
click at [378, 86] on button "Save" at bounding box center [381, 88] width 33 height 15
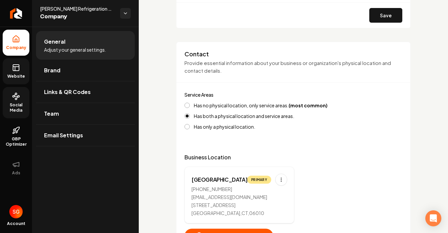
scroll to position [0, 0]
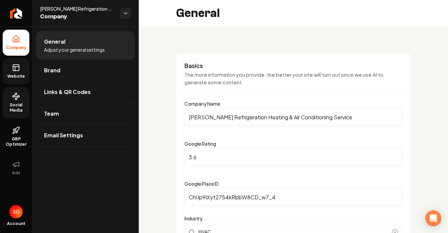
drag, startPoint x: 71, startPoint y: 67, endPoint x: 79, endPoint y: 61, distance: 10.7
click at [71, 67] on link "Brand" at bounding box center [85, 70] width 99 height 21
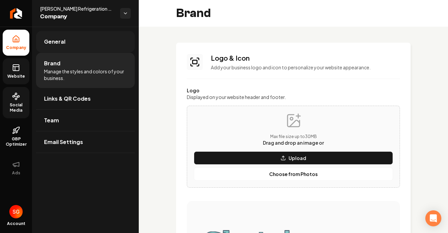
click at [80, 34] on link "General" at bounding box center [85, 41] width 99 height 21
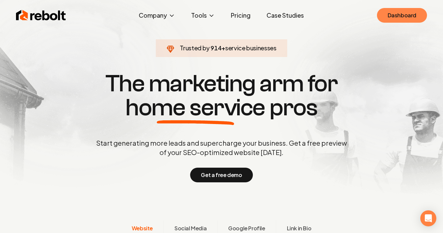
click at [418, 16] on link "Dashboard" at bounding box center [402, 15] width 50 height 15
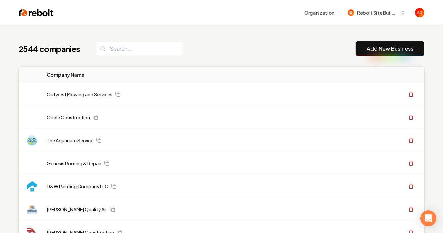
click at [397, 47] on link "Add New Business" at bounding box center [389, 49] width 47 height 8
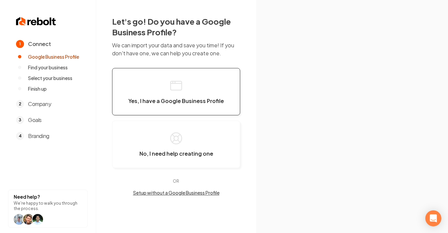
click at [181, 79] on icon "button" at bounding box center [175, 85] width 13 height 13
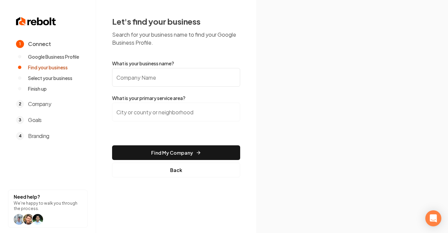
click at [173, 73] on input "What is your business name?" at bounding box center [176, 77] width 128 height 19
paste input "[PERSON_NAME] Electric"
type input "[PERSON_NAME] Electric"
click at [150, 111] on input "search" at bounding box center [176, 112] width 128 height 19
paste input "[GEOGRAPHIC_DATA], [US_STATE]"
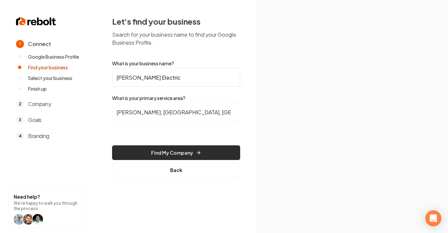
drag, startPoint x: 149, startPoint y: 113, endPoint x: 153, endPoint y: 154, distance: 41.9
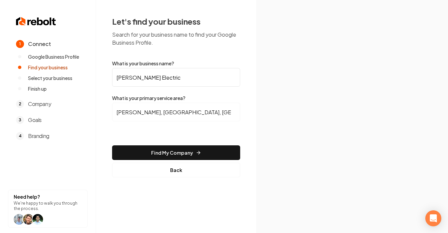
click at [158, 111] on input "[PERSON_NAME], [GEOGRAPHIC_DATA], [GEOGRAPHIC_DATA]" at bounding box center [176, 112] width 128 height 19
click at [188, 115] on input "[PERSON_NAME], [GEOGRAPHIC_DATA], [GEOGRAPHIC_DATA]" at bounding box center [176, 112] width 128 height 19
click at [169, 72] on input "[PERSON_NAME] Electric" at bounding box center [176, 77] width 128 height 19
click at [175, 103] on input "[PERSON_NAME], [GEOGRAPHIC_DATA], [GEOGRAPHIC_DATA]" at bounding box center [176, 112] width 128 height 19
click at [128, 78] on input "[PERSON_NAME] Electric" at bounding box center [176, 77] width 128 height 19
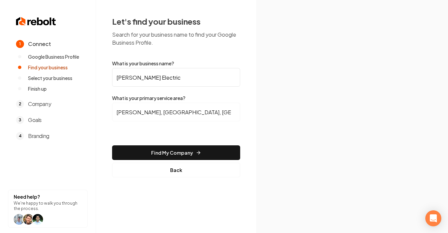
click at [127, 79] on input "[PERSON_NAME] Electric" at bounding box center [176, 77] width 128 height 19
click at [126, 79] on input "[PERSON_NAME] Electric" at bounding box center [176, 77] width 128 height 19
drag, startPoint x: 171, startPoint y: 114, endPoint x: 55, endPoint y: 103, distance: 116.9
click at [55, 103] on div "1 Connect Google Business Profile Find your business Select your business Finis…" at bounding box center [224, 116] width 448 height 233
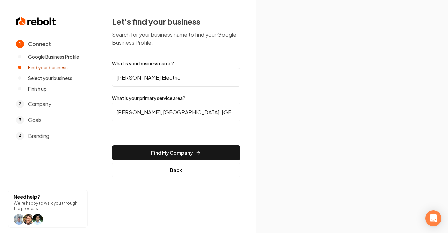
paste input "ertram"
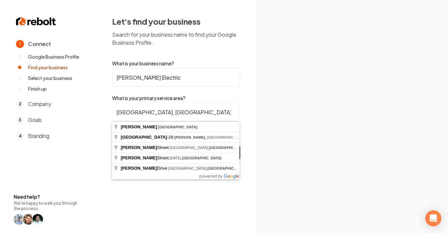
click at [183, 113] on input "[GEOGRAPHIC_DATA], [GEOGRAPHIC_DATA]" at bounding box center [176, 112] width 128 height 19
type input "[GEOGRAPHIC_DATA], [GEOGRAPHIC_DATA]"
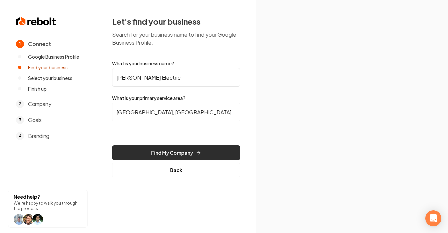
click at [173, 152] on button "Find My Company" at bounding box center [176, 152] width 128 height 15
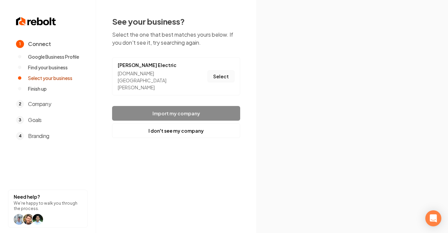
click at [228, 70] on button "Select" at bounding box center [220, 76] width 27 height 12
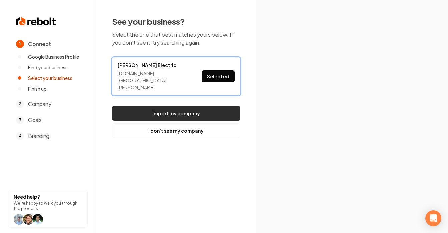
click at [208, 106] on button "Import my company" at bounding box center [176, 113] width 128 height 15
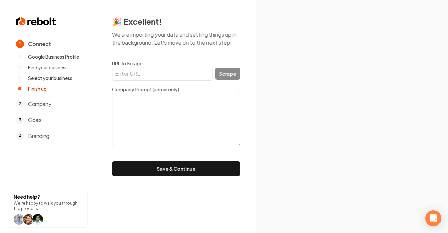
drag, startPoint x: 177, startPoint y: 76, endPoint x: 192, endPoint y: 35, distance: 42.9
click at [177, 76] on input "URL to Scrape" at bounding box center [162, 74] width 100 height 14
paste input "[URL][DOMAIN_NAME]"
type input "[URL][DOMAIN_NAME]"
click at [225, 75] on button "Scrape" at bounding box center [227, 74] width 25 height 12
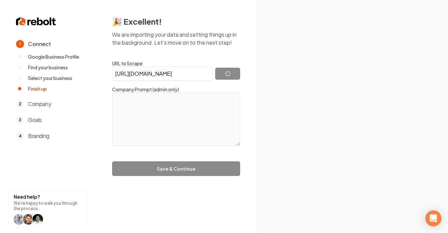
type textarea "[PERSON_NAME] Electric, [GEOGRAPHIC_DATA], [GEOGRAPHIC_DATA], [GEOGRAPHIC_DATA]"
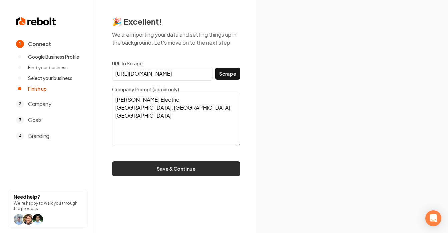
click at [166, 168] on button "Save & Continue" at bounding box center [176, 168] width 128 height 15
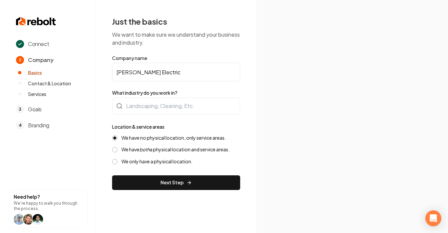
click at [157, 151] on label "We have both a physical location and service areas." at bounding box center [175, 149] width 108 height 6
click at [117, 151] on button "We have both a physical location and service areas." at bounding box center [114, 149] width 5 height 5
click at [157, 140] on label "We have no physical location, only service areas." at bounding box center [173, 138] width 104 height 6
click at [117, 140] on button "We have no physical location, only service areas." at bounding box center [114, 137] width 5 height 5
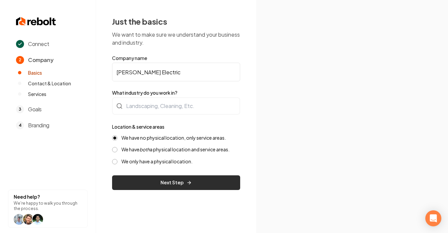
click at [177, 183] on button "Next Step" at bounding box center [176, 182] width 128 height 15
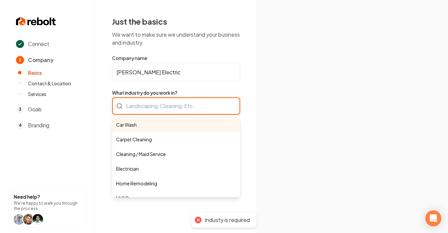
click at [160, 104] on div "Car Wash Carpet Cleaning Cleaning / Maid Service Electrician Home Remodeling HV…" at bounding box center [176, 105] width 128 height 17
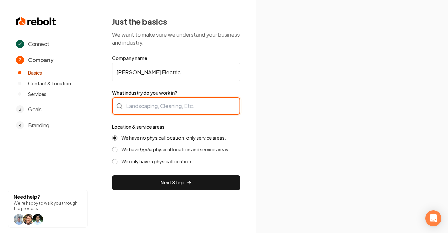
click at [156, 105] on div at bounding box center [176, 105] width 128 height 17
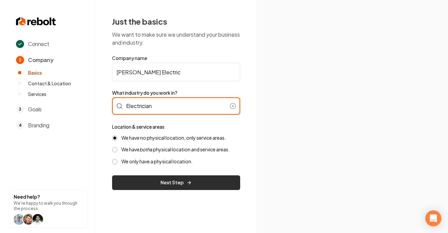
type input "Electrician"
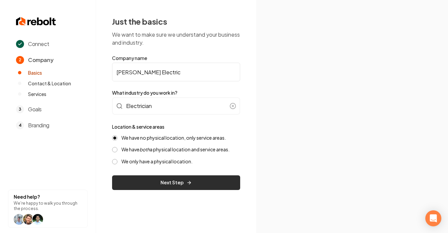
click at [171, 181] on button "Next Step" at bounding box center [176, 182] width 128 height 15
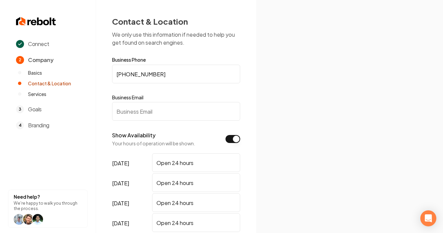
click at [157, 115] on input "Business Email" at bounding box center [176, 111] width 128 height 19
click at [181, 115] on input "Business Email" at bounding box center [176, 111] width 128 height 19
paste input "[URL][DOMAIN_NAME]"
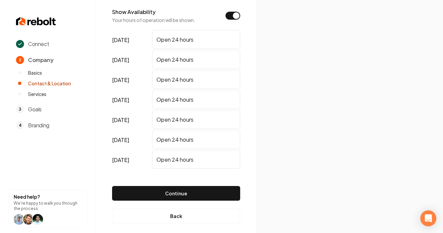
scroll to position [130, 0]
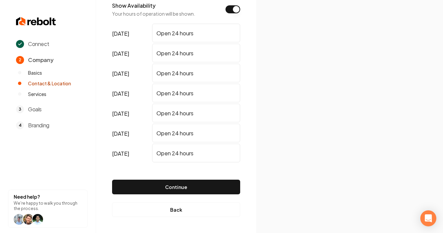
drag, startPoint x: 175, startPoint y: 191, endPoint x: 237, endPoint y: 15, distance: 186.1
click at [237, 16] on form "Business Phone [PHONE_NUMBER] Business Email [URL][DOMAIN_NAME] Show Availabili…" at bounding box center [176, 64] width 128 height 272
click at [235, 10] on button "Show Availability" at bounding box center [232, 9] width 15 height 8
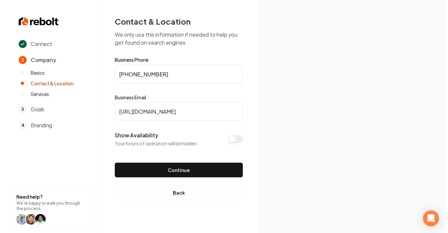
scroll to position [0, 0]
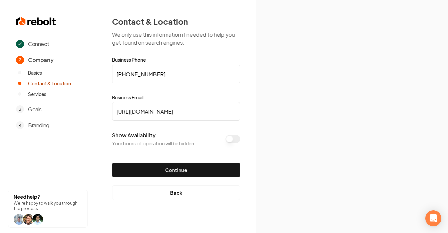
click at [198, 168] on button "Continue" at bounding box center [176, 170] width 128 height 15
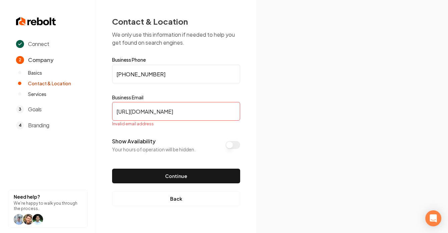
click at [203, 115] on input "[URL][DOMAIN_NAME]" at bounding box center [176, 111] width 128 height 19
click at [203, 114] on input "[URL][DOMAIN_NAME]" at bounding box center [176, 111] width 128 height 19
paste input "[EMAIL_ADDRESS][DOMAIN_NAME]"
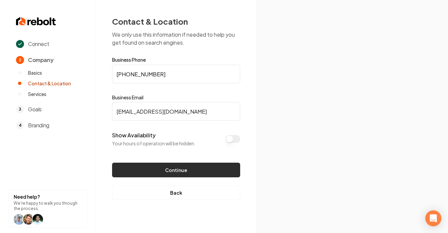
type input "[EMAIL_ADDRESS][DOMAIN_NAME]"
click at [149, 173] on button "Continue" at bounding box center [176, 170] width 128 height 15
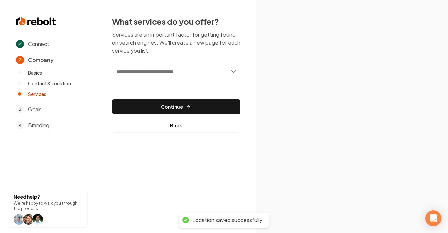
click at [177, 69] on input "text" at bounding box center [176, 71] width 128 height 15
click at [175, 60] on div "What services do you offer? Services are an important factor for getting found …" at bounding box center [176, 74] width 128 height 117
click at [198, 75] on input "text" at bounding box center [176, 71] width 128 height 15
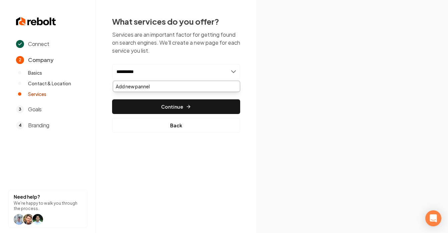
click at [139, 74] on input "**********" at bounding box center [176, 71] width 128 height 15
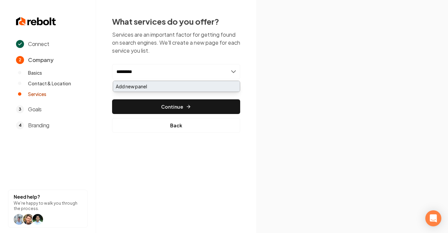
type input "*********"
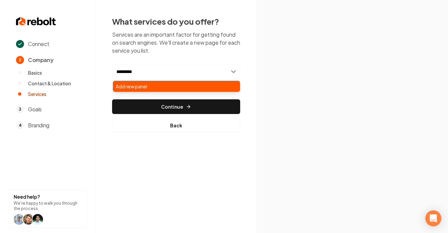
click at [152, 89] on div "Add new panel" at bounding box center [176, 86] width 127 height 11
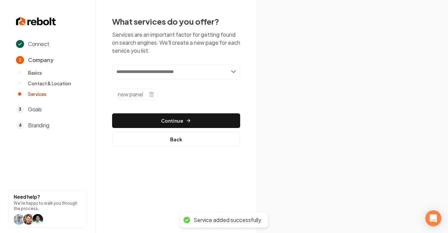
click at [129, 95] on span "new panel" at bounding box center [130, 94] width 25 height 8
click at [148, 76] on input "text" at bounding box center [176, 71] width 128 height 15
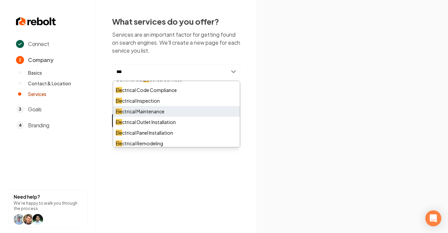
scroll to position [8, 0]
type input "***"
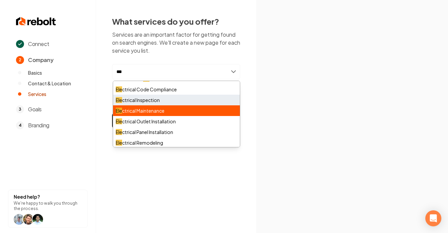
drag, startPoint x: 163, startPoint y: 105, endPoint x: 165, endPoint y: 101, distance: 4.6
click at [165, 101] on div "Commercial Ele ctrical Services Ele ctrical Code Compliance Ele ctrical Inspect…" at bounding box center [176, 114] width 127 height 67
click at [165, 101] on div "Ele ctrical Inspection" at bounding box center [176, 100] width 127 height 11
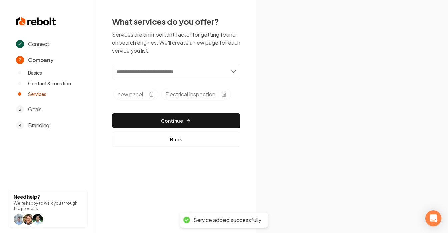
click at [169, 71] on input "text" at bounding box center [176, 71] width 128 height 15
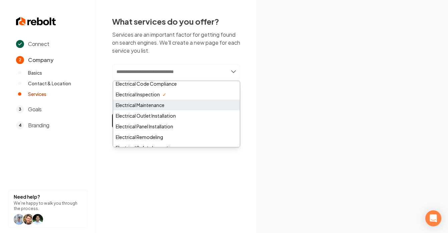
scroll to position [100, 0]
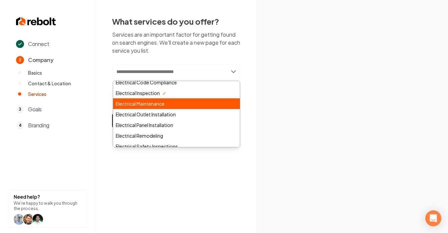
click at [162, 105] on div "Electrical Maintenance" at bounding box center [176, 103] width 127 height 11
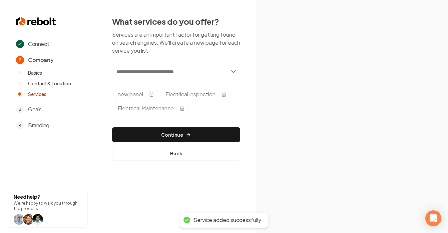
click at [152, 72] on input "text" at bounding box center [176, 71] width 128 height 15
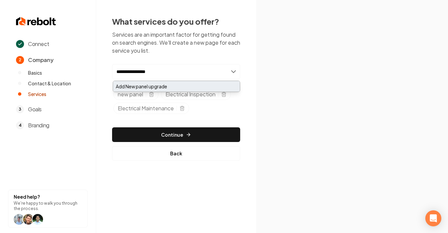
type input "**********"
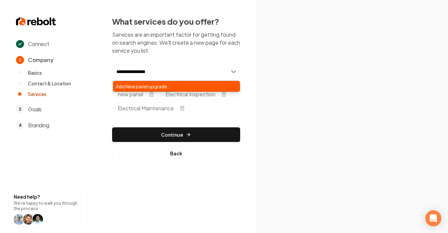
click at [157, 87] on div "Add New panel upgrade" at bounding box center [176, 86] width 127 height 11
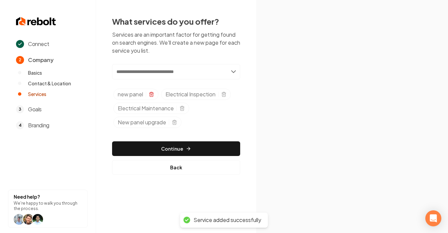
click at [153, 96] on icon "Selected tags" at bounding box center [151, 95] width 3 height 4
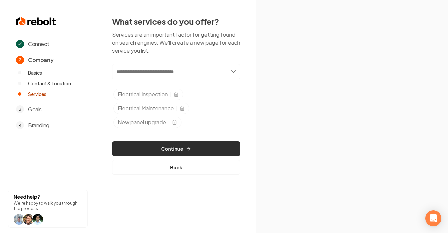
click at [185, 145] on button "Continue" at bounding box center [176, 148] width 128 height 15
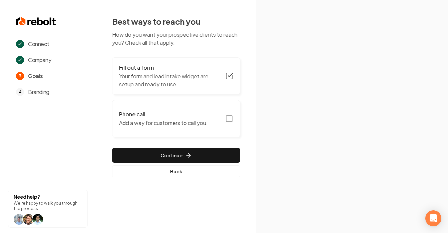
click at [227, 118] on icon "button" at bounding box center [229, 119] width 8 height 8
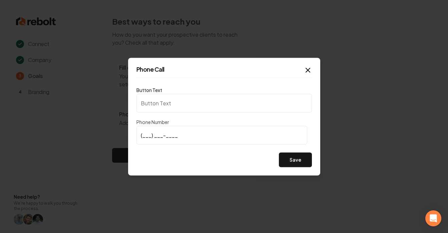
type input "Call us"
type input "[PHONE_NUMBER]"
click at [294, 162] on button "Save" at bounding box center [295, 159] width 33 height 15
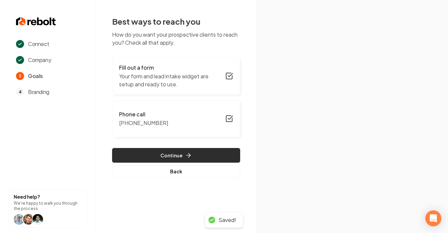
click at [126, 153] on button "Continue" at bounding box center [176, 155] width 128 height 15
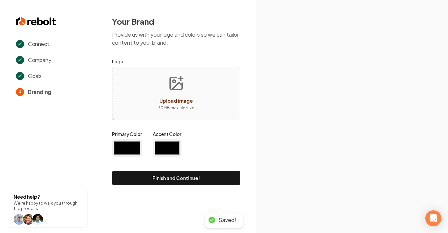
type input "#194d33"
type input "#70be00"
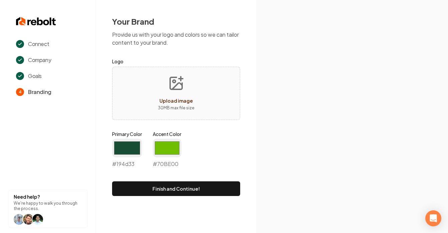
click at [179, 97] on div "Upload image" at bounding box center [175, 101] width 33 height 8
click at [181, 88] on icon "Upload image" at bounding box center [176, 83] width 12 height 12
click at [178, 96] on button "Upload image 30 MB max file size" at bounding box center [175, 93] width 47 height 47
click at [117, 150] on input "#194d33" at bounding box center [127, 148] width 30 height 19
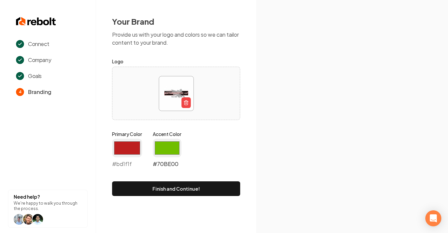
type input "#bd1f1f"
click at [166, 144] on input "#70be00" at bounding box center [167, 148] width 29 height 19
type input "#928b8b"
click at [198, 140] on div "Primary Color #bd1f1f #bd1f1f Accent Color #928b8b #928b8b" at bounding box center [176, 151] width 128 height 40
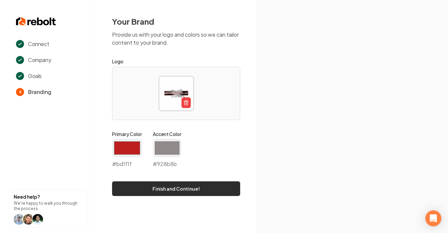
click at [177, 188] on button "Finish and Continue!" at bounding box center [176, 188] width 128 height 15
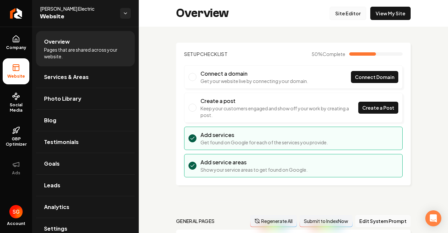
click at [349, 15] on link "Site Editor" at bounding box center [347, 13] width 37 height 13
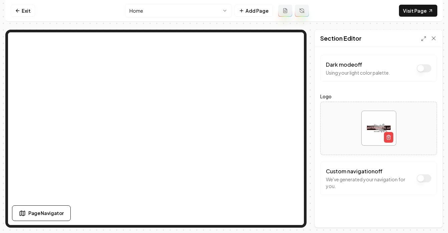
drag, startPoint x: 436, startPoint y: 39, endPoint x: 412, endPoint y: 39, distance: 23.7
click at [436, 39] on icon at bounding box center [433, 38] width 7 height 7
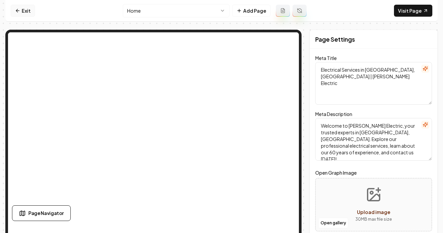
click at [17, 10] on icon at bounding box center [17, 10] width 5 height 5
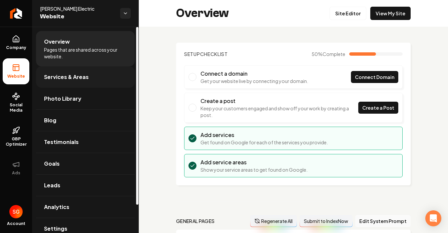
click at [90, 76] on link "Services & Areas" at bounding box center [85, 76] width 99 height 21
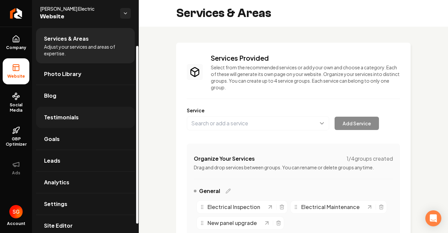
scroll to position [32, 0]
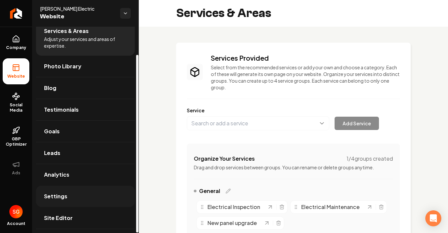
click at [61, 201] on link "Settings" at bounding box center [85, 196] width 99 height 21
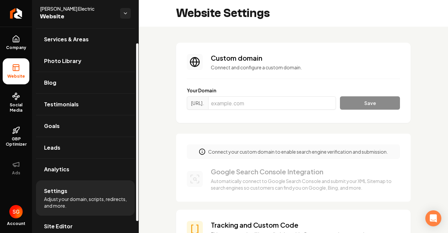
scroll to position [25, 0]
click at [58, 225] on span "Site Editor" at bounding box center [58, 226] width 29 height 8
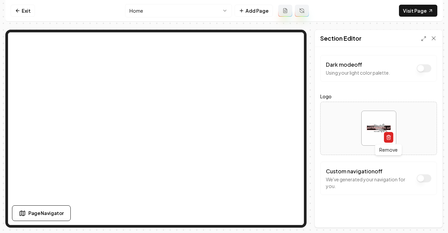
click at [390, 135] on icon "button" at bounding box center [388, 137] width 5 height 5
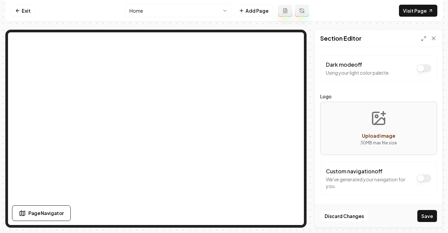
click at [376, 128] on button "Upload image 30 MB max file size" at bounding box center [378, 128] width 47 height 47
click at [372, 133] on span "Upload image" at bounding box center [378, 136] width 33 height 6
type input "**********"
click at [432, 216] on button "Save" at bounding box center [427, 216] width 20 height 12
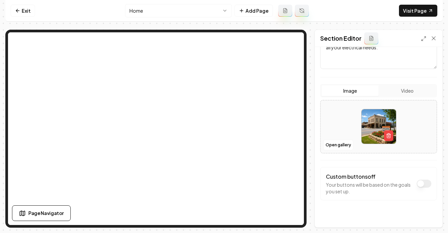
scroll to position [111, 0]
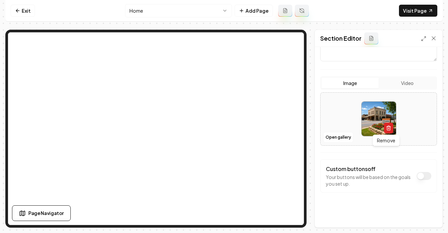
click at [386, 128] on icon "button" at bounding box center [388, 127] width 5 height 5
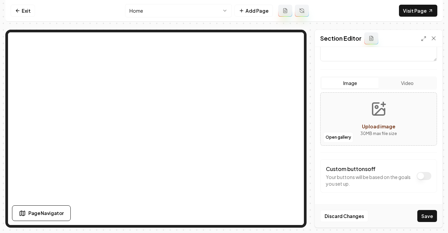
click at [366, 127] on span "Upload image" at bounding box center [378, 126] width 33 height 6
click at [344, 139] on button "Open gallery" at bounding box center [338, 137] width 30 height 11
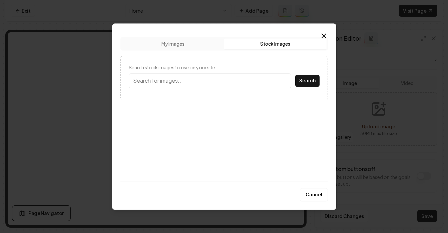
click at [258, 44] on button "Stock Images" at bounding box center [275, 43] width 102 height 11
click at [190, 82] on input "Search stock images to use on your site." at bounding box center [210, 80] width 162 height 15
click at [295, 75] on button "Search" at bounding box center [307, 81] width 24 height 12
click at [169, 83] on input "electrition" at bounding box center [210, 80] width 162 height 15
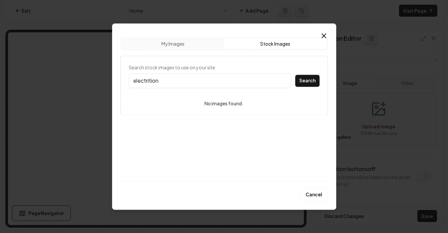
click at [169, 83] on input "electrition" at bounding box center [210, 80] width 162 height 15
click at [174, 83] on input "electrician" at bounding box center [210, 80] width 162 height 15
type input "electrician"
click at [309, 79] on button "Search" at bounding box center [307, 81] width 24 height 12
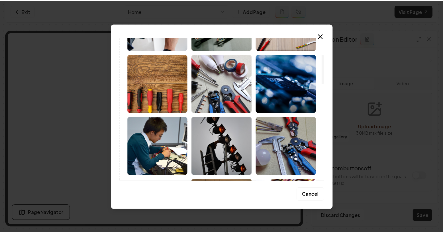
scroll to position [17, 0]
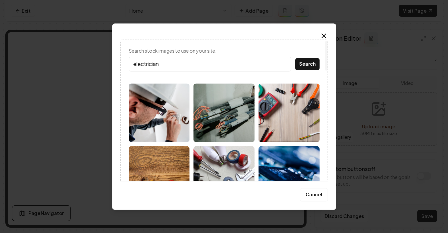
click at [271, 96] on img at bounding box center [288, 112] width 61 height 59
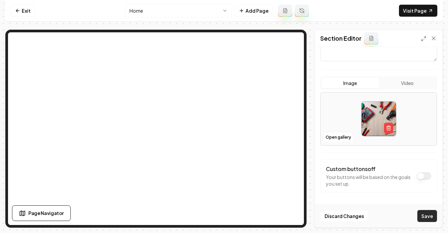
click at [422, 210] on button "Save" at bounding box center [427, 216] width 20 height 12
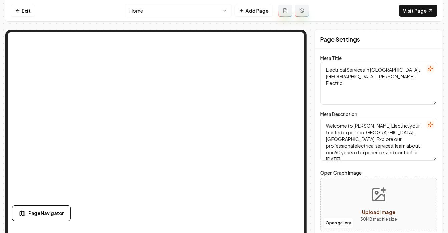
scroll to position [0, 0]
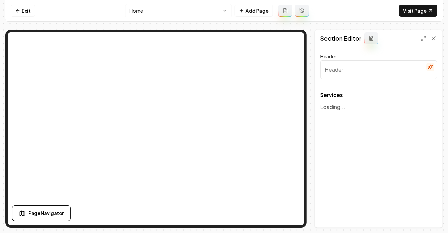
type input "Our Electrician Services"
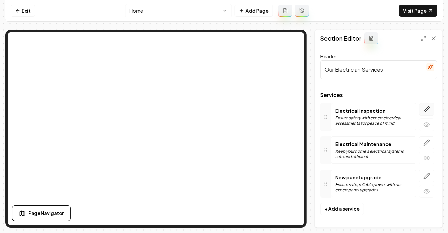
click at [423, 109] on icon "button" at bounding box center [426, 109] width 7 height 7
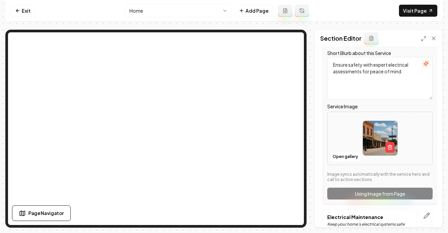
scroll to position [109, 0]
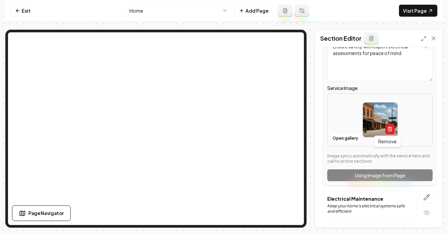
click at [388, 127] on icon "button" at bounding box center [389, 128] width 5 height 5
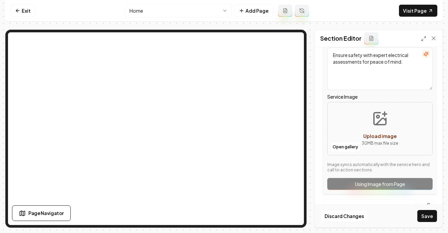
scroll to position [100, 0]
click at [352, 151] on button "Open gallery" at bounding box center [345, 147] width 30 height 11
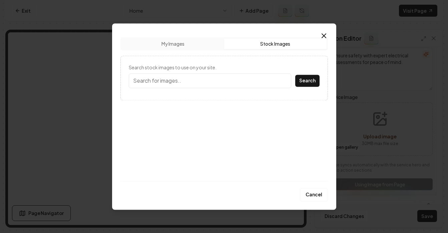
click at [256, 45] on button "Stock Images" at bounding box center [275, 43] width 102 height 11
click at [197, 79] on input "Search stock images to use on your site." at bounding box center [210, 80] width 162 height 15
type input "electrician"
click at [295, 75] on button "Search" at bounding box center [307, 81] width 24 height 12
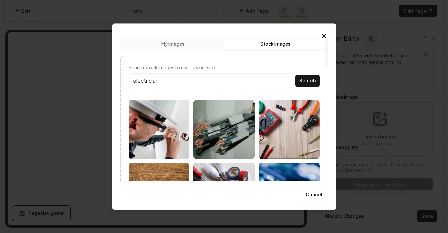
click at [158, 122] on img at bounding box center [159, 129] width 61 height 59
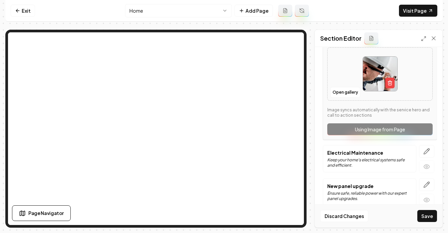
scroll to position [164, 0]
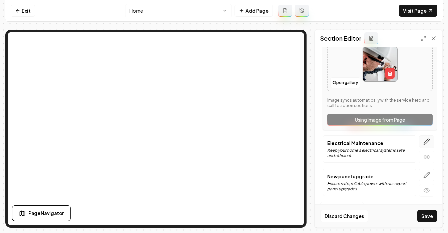
click at [419, 137] on button "button" at bounding box center [426, 141] width 15 height 13
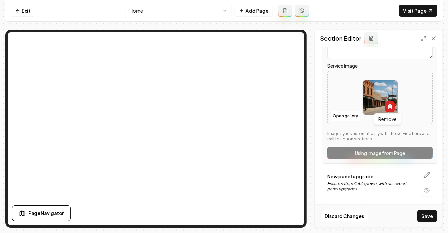
click at [388, 105] on icon "button" at bounding box center [390, 105] width 4 height 0
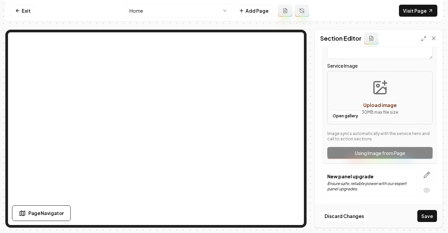
click at [379, 106] on span "Upload image" at bounding box center [379, 105] width 33 height 6
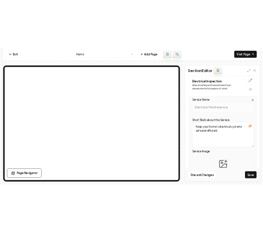
scroll to position [163, 0]
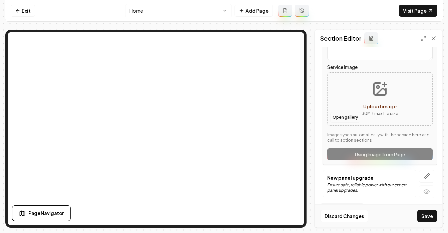
click at [341, 121] on button "Open gallery" at bounding box center [345, 117] width 30 height 11
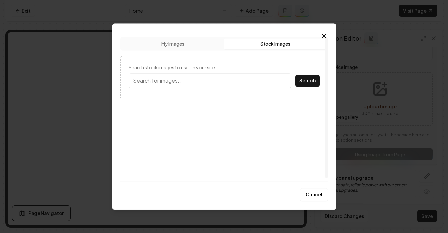
drag, startPoint x: 258, startPoint y: 44, endPoint x: 256, endPoint y: 47, distance: 3.6
click at [256, 47] on button "Stock Images" at bounding box center [275, 43] width 102 height 11
click at [132, 80] on input "Search stock images to use on your site." at bounding box center [210, 80] width 162 height 15
type input "electrician\"
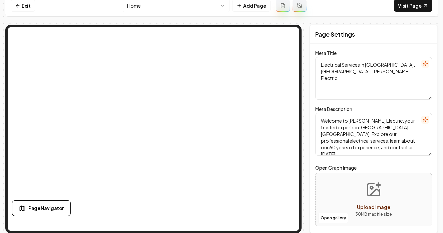
scroll to position [5, 0]
click at [362, 202] on button "Upload image 30 MB max file size" at bounding box center [373, 199] width 47 height 47
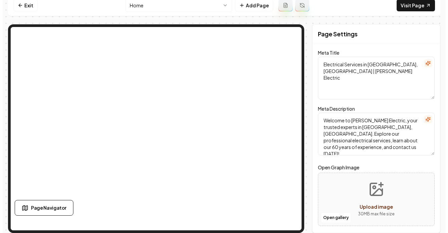
scroll to position [0, 0]
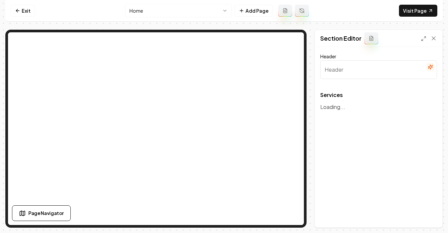
type input "Our Electrician Services"
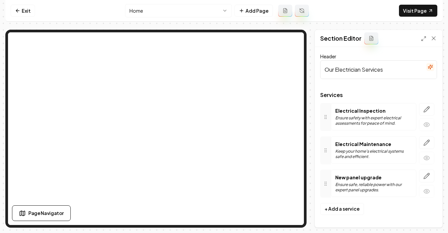
scroll to position [1, 0]
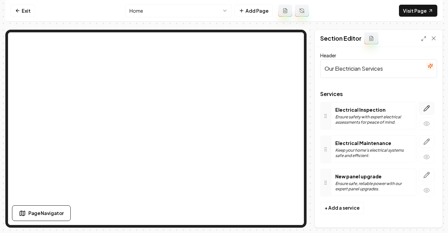
click at [423, 108] on icon "button" at bounding box center [426, 108] width 7 height 7
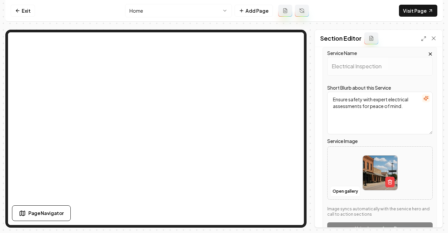
scroll to position [96, 0]
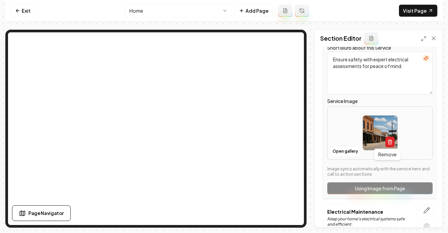
click at [389, 142] on line "button" at bounding box center [389, 142] width 0 height 1
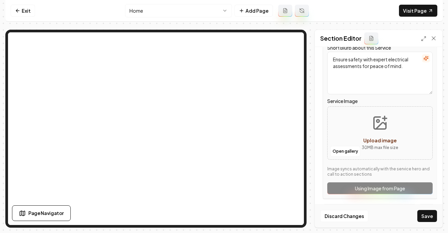
click at [377, 140] on span "Upload image" at bounding box center [379, 140] width 33 height 6
click at [378, 141] on span "Upload image" at bounding box center [379, 140] width 33 height 6
click at [367, 141] on span "Upload image" at bounding box center [379, 140] width 33 height 6
click at [337, 153] on button "Open gallery" at bounding box center [345, 151] width 30 height 11
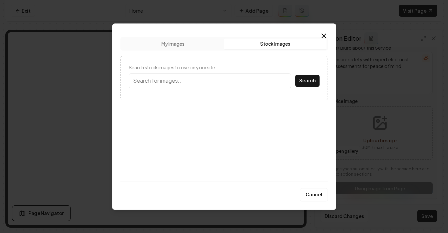
click at [296, 45] on button "Stock Images" at bounding box center [275, 43] width 102 height 11
click at [185, 86] on input "Search stock images to use on your site." at bounding box center [210, 80] width 162 height 15
click at [295, 75] on button "Search" at bounding box center [307, 81] width 24 height 12
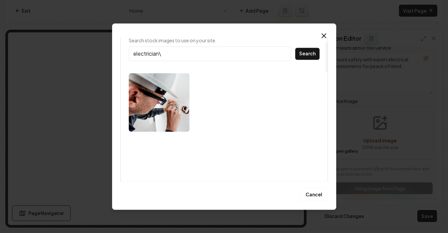
scroll to position [27, 0]
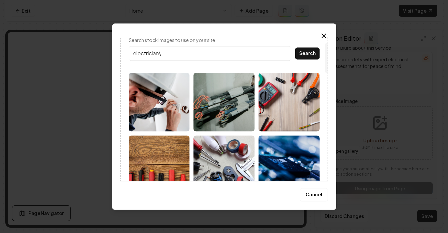
type input "electrician\"
click at [173, 124] on img at bounding box center [159, 102] width 61 height 59
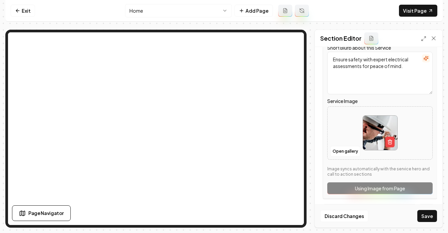
click at [422, 214] on button "Save" at bounding box center [427, 216] width 20 height 12
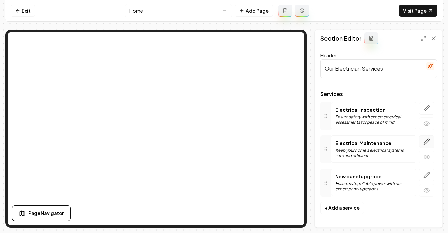
click at [425, 145] on button "button" at bounding box center [426, 141] width 15 height 13
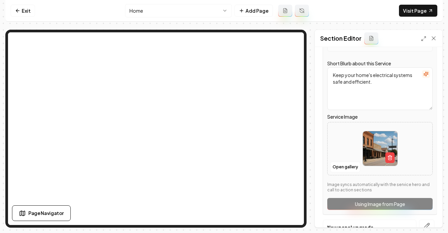
scroll to position [127, 0]
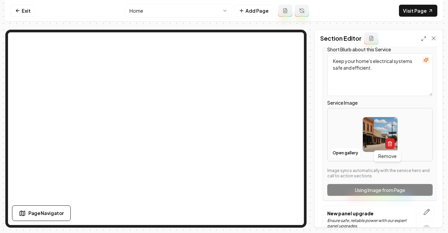
click at [390, 143] on button "button" at bounding box center [389, 143] width 9 height 11
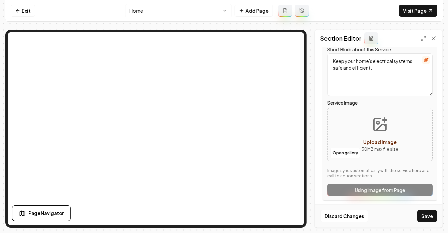
click at [376, 142] on span "Upload image" at bounding box center [379, 142] width 33 height 6
click at [342, 153] on button "Open gallery" at bounding box center [345, 153] width 30 height 11
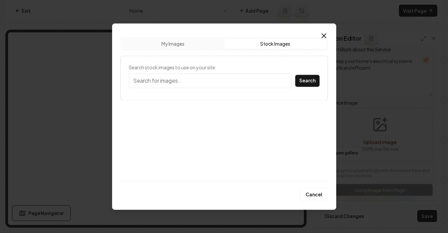
click at [291, 46] on button "Stock Images" at bounding box center [275, 43] width 102 height 11
click at [179, 84] on input "Search stock images to use on your site." at bounding box center [210, 80] width 162 height 15
type input "electrician"
click at [295, 75] on button "Search" at bounding box center [307, 81] width 24 height 12
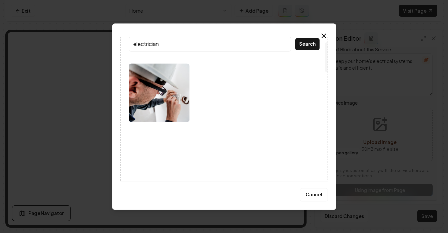
scroll to position [53, 0]
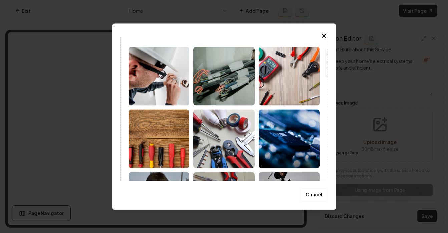
click at [218, 82] on img at bounding box center [223, 76] width 61 height 59
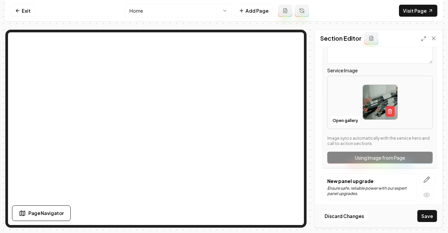
scroll to position [164, 0]
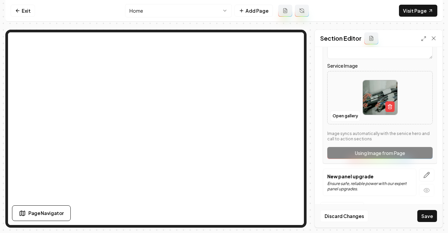
click at [428, 217] on button "Save" at bounding box center [427, 216] width 20 height 12
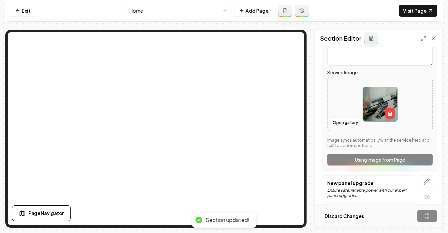
scroll to position [1, 0]
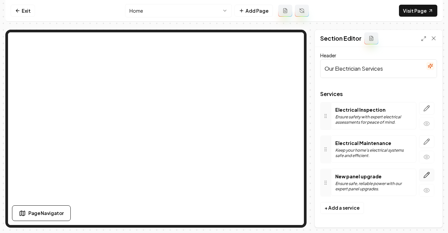
click at [424, 177] on icon "button" at bounding box center [427, 175] width 6 height 6
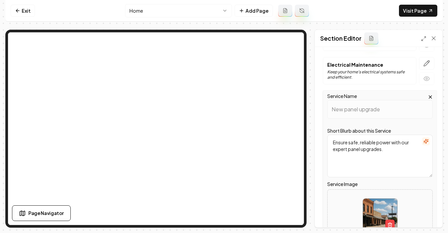
scroll to position [164, 0]
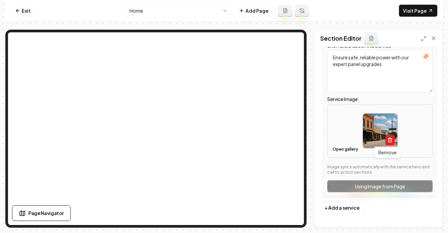
click at [388, 139] on icon "button" at bounding box center [389, 141] width 3 height 4
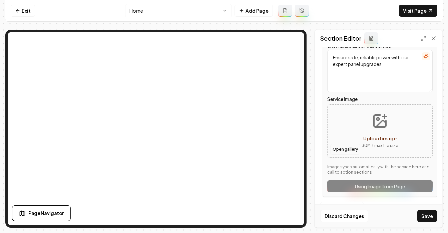
click at [350, 148] on button "Open gallery" at bounding box center [345, 149] width 30 height 11
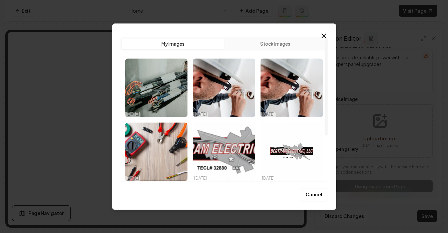
click at [275, 41] on button "Stock Images" at bounding box center [275, 43] width 102 height 11
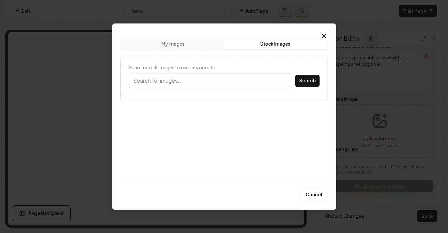
click at [198, 87] on input "Search stock images to use on your site." at bounding box center [210, 80] width 162 height 15
type input "electrician"
click at [316, 84] on button "Search" at bounding box center [307, 81] width 24 height 12
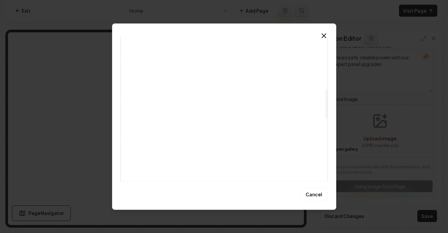
scroll to position [245, 0]
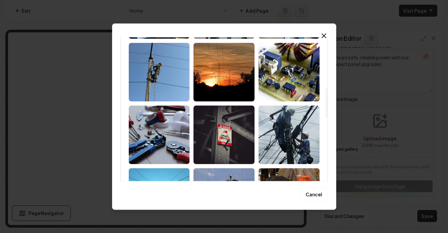
click at [287, 74] on img at bounding box center [288, 72] width 61 height 59
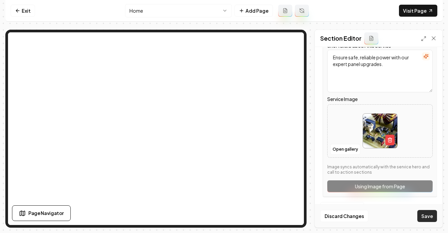
click at [424, 215] on button "Save" at bounding box center [427, 216] width 20 height 12
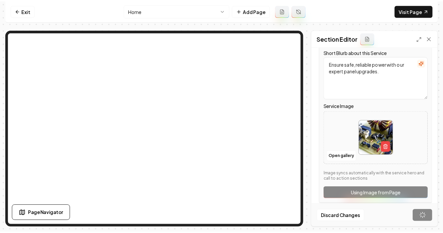
scroll to position [1, 0]
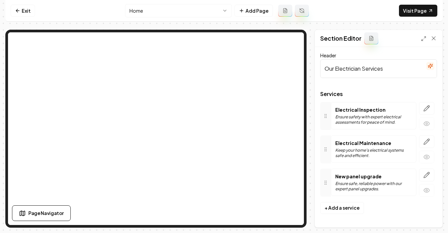
click at [138, 10] on html "Computer Required This feature is only available on a computer. Please switch t…" at bounding box center [224, 116] width 448 height 233
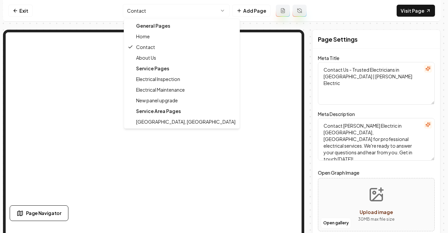
click at [152, 13] on html "Computer Required This feature is only available on a computer. Please switch t…" at bounding box center [224, 116] width 448 height 233
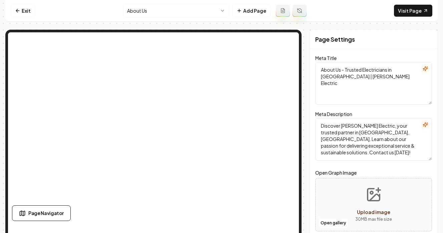
click at [135, 12] on html "Computer Required This feature is only available on a computer. Please switch t…" at bounding box center [221, 116] width 443 height 233
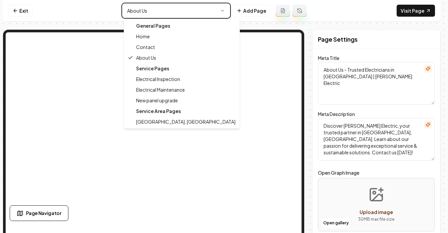
type textarea "Electrical Services in [GEOGRAPHIC_DATA], [GEOGRAPHIC_DATA] | [PERSON_NAME] Ele…"
type textarea "Welcome to [PERSON_NAME] Electric, your trusted experts in [GEOGRAPHIC_DATA], […"
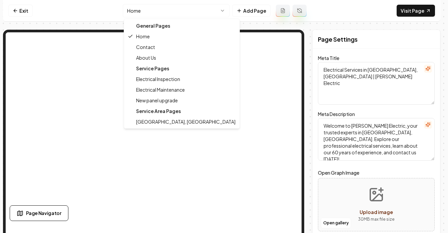
click at [152, 13] on html "Computer Required This feature is only available on a computer. Please switch t…" at bounding box center [224, 116] width 448 height 233
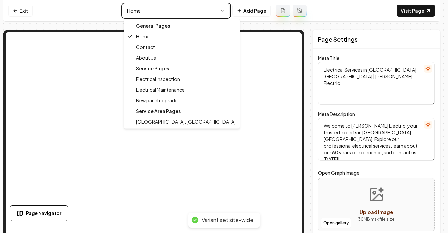
type textarea "Contact Us - Trusted Electricians in Bertram | Bertram Electric"
type textarea "Contact Bertram Electric in Bertram, TX for professional electrical services. W…"
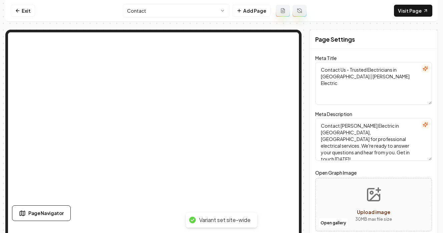
click at [154, 13] on html "Computer Required This feature is only available on a computer. Please switch t…" at bounding box center [221, 116] width 443 height 233
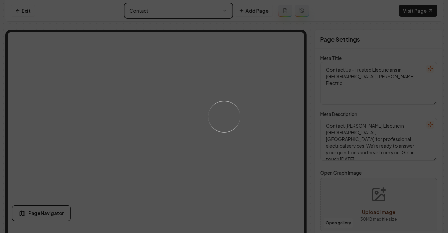
type textarea "About Us - Trusted Electricians in Bertram | Bertram Electric"
type textarea "Discover Bertram Electric, your trusted partner in Bertram, TX. Learn about our…"
type input "about-us"
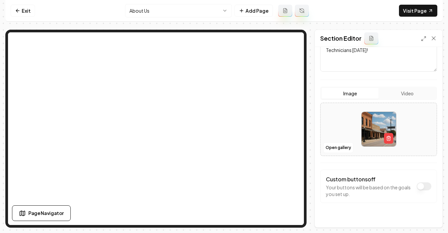
scroll to position [111, 0]
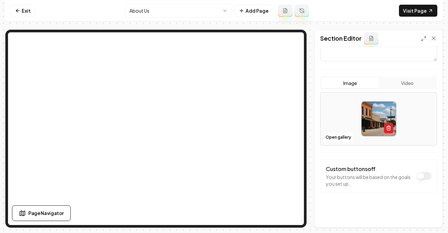
click at [386, 126] on icon "button" at bounding box center [388, 127] width 5 height 5
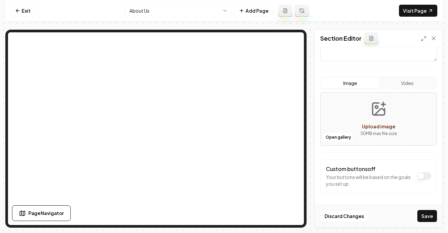
click at [371, 127] on span "Upload image" at bounding box center [378, 126] width 33 height 6
click at [337, 140] on button "Open gallery" at bounding box center [338, 137] width 30 height 11
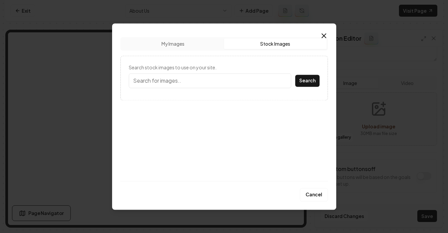
click at [265, 45] on button "Stock Images" at bounding box center [275, 43] width 102 height 11
click at [197, 83] on input "Search stock images to use on your site." at bounding box center [210, 80] width 162 height 15
click at [295, 75] on button "Search" at bounding box center [307, 81] width 24 height 12
type input "electrician"
click at [306, 79] on div "electrician Search" at bounding box center [224, 80] width 191 height 15
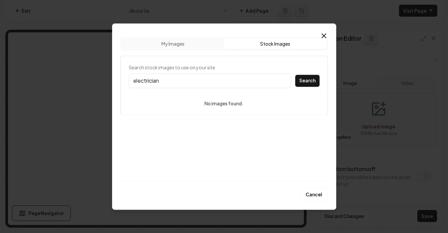
click at [218, 88] on form "Search stock images to use on your site. electrician Search No images found." at bounding box center [224, 85] width 191 height 43
click at [218, 84] on input "electrician" at bounding box center [210, 80] width 162 height 15
click at [304, 82] on button "Search" at bounding box center [307, 81] width 24 height 12
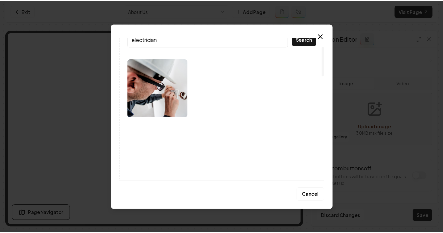
scroll to position [42, 0]
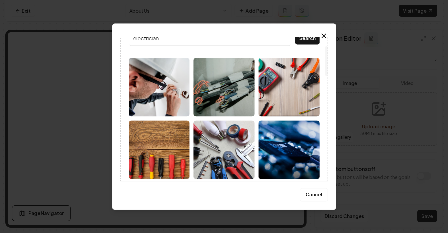
click at [182, 93] on img at bounding box center [159, 87] width 61 height 59
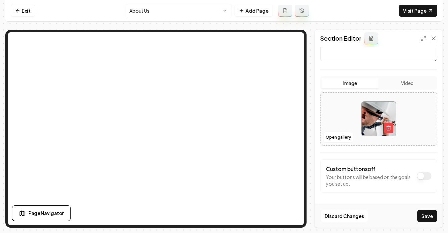
click at [420, 213] on button "Save" at bounding box center [427, 216] width 20 height 12
click at [424, 215] on div "Discard Changes Save" at bounding box center [378, 215] width 127 height 23
click at [165, 14] on html "Computer Required This feature is only available on a computer. Please switch t…" at bounding box center [224, 116] width 448 height 233
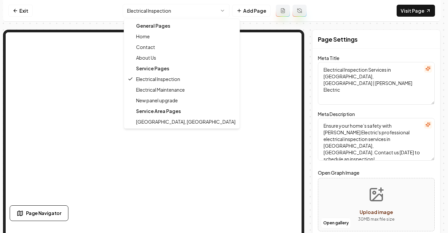
click at [169, 14] on html "Computer Required This feature is only available on a computer. Please switch t…" at bounding box center [224, 116] width 448 height 233
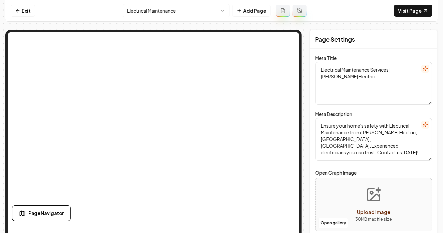
click at [179, 10] on html "Computer Required This feature is only available on a computer. Please switch t…" at bounding box center [221, 116] width 443 height 233
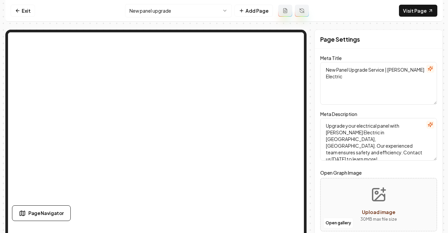
click at [161, 4] on html "Computer Required This feature is only available on a computer. Please switch t…" at bounding box center [224, 116] width 448 height 233
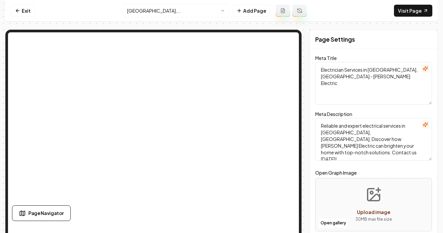
click at [157, 13] on html "Computer Required This feature is only available on a computer. Please switch t…" at bounding box center [221, 116] width 443 height 233
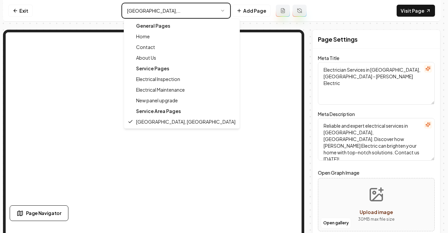
type textarea "Electrical Services in [GEOGRAPHIC_DATA], [GEOGRAPHIC_DATA] | [PERSON_NAME] Ele…"
type textarea "Welcome to [PERSON_NAME] Electric, your trusted experts in [GEOGRAPHIC_DATA], […"
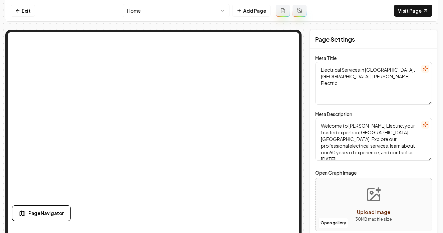
click at [156, 11] on html "Computer Required This feature is only available on a computer. Please switch t…" at bounding box center [221, 116] width 443 height 233
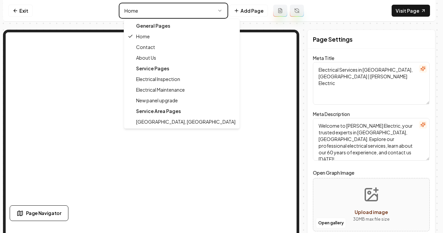
click at [156, 11] on html "Computer Required This feature is only available on a computer. Please switch t…" at bounding box center [221, 116] width 443 height 233
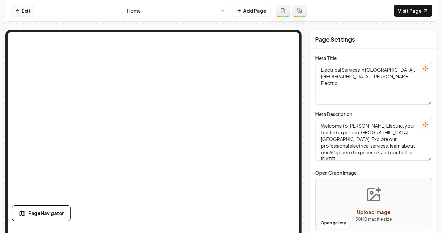
click at [20, 13] on link "Exit" at bounding box center [23, 11] width 24 height 12
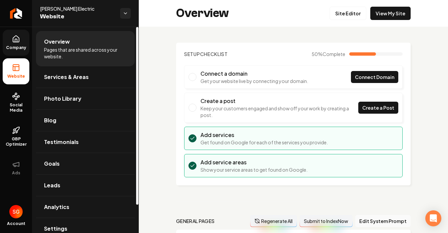
click at [21, 40] on link "Company" at bounding box center [16, 43] width 27 height 26
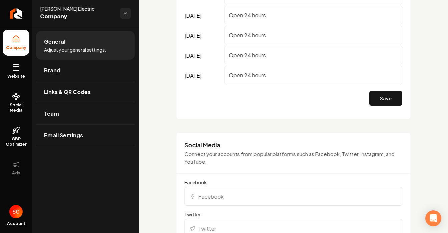
scroll to position [692, 0]
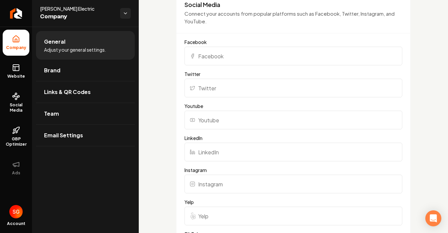
click at [207, 55] on input "Facebook" at bounding box center [293, 56] width 218 height 19
paste input "https://www.facebook.com/p/Bertram-Electric-100057813393240/"
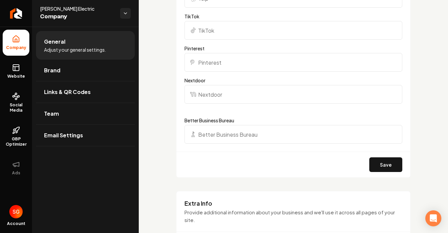
scroll to position [910, 0]
type input "https://www.facebook.com/p/Bertram-Electric-100057813393240/"
click at [392, 161] on button "Save" at bounding box center [385, 165] width 33 height 15
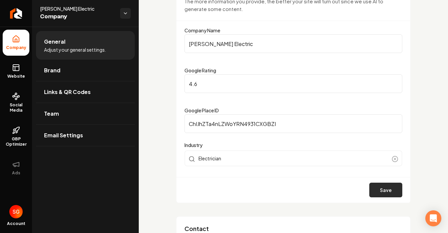
scroll to position [75, 0]
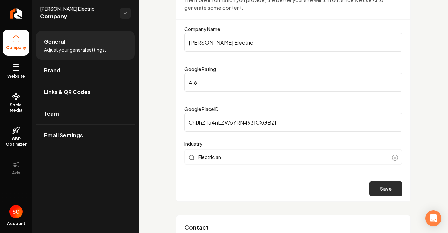
click at [381, 185] on button "Save" at bounding box center [385, 188] width 33 height 15
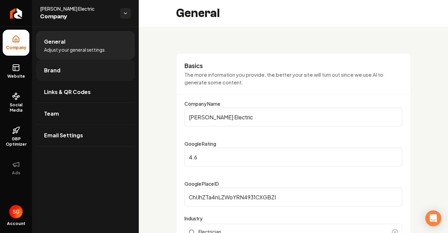
click at [71, 72] on link "Brand" at bounding box center [85, 70] width 99 height 21
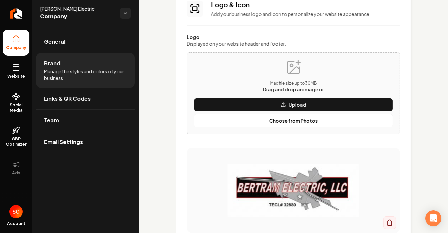
scroll to position [91, 0]
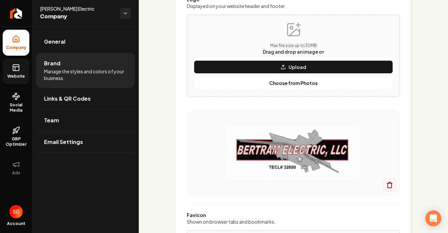
click at [10, 66] on link "Website" at bounding box center [16, 71] width 27 height 26
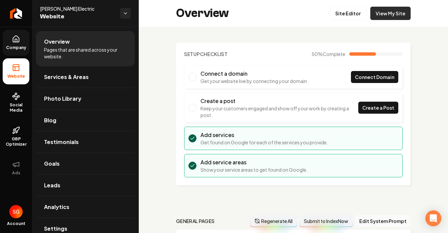
click at [384, 12] on link "View My Site" at bounding box center [390, 13] width 40 height 13
